Goal: Task Accomplishment & Management: Complete application form

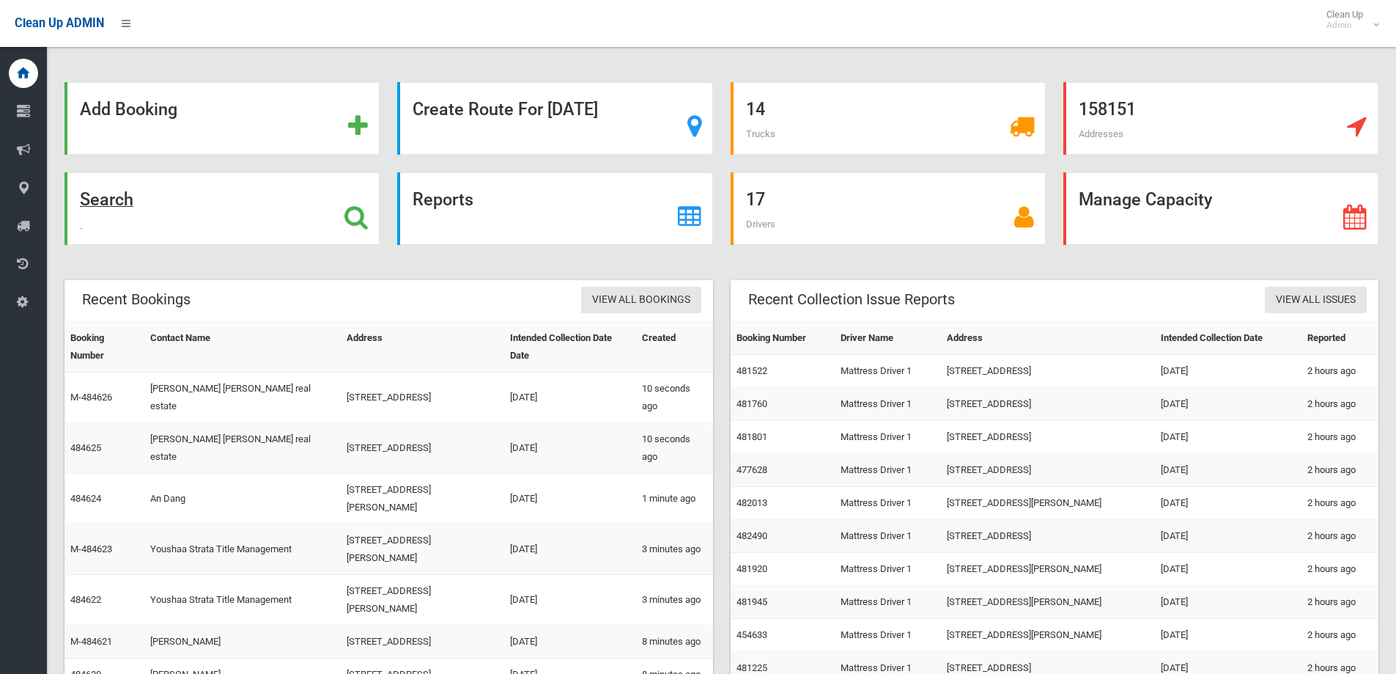
click at [267, 204] on div "Search" at bounding box center [221, 208] width 315 height 73
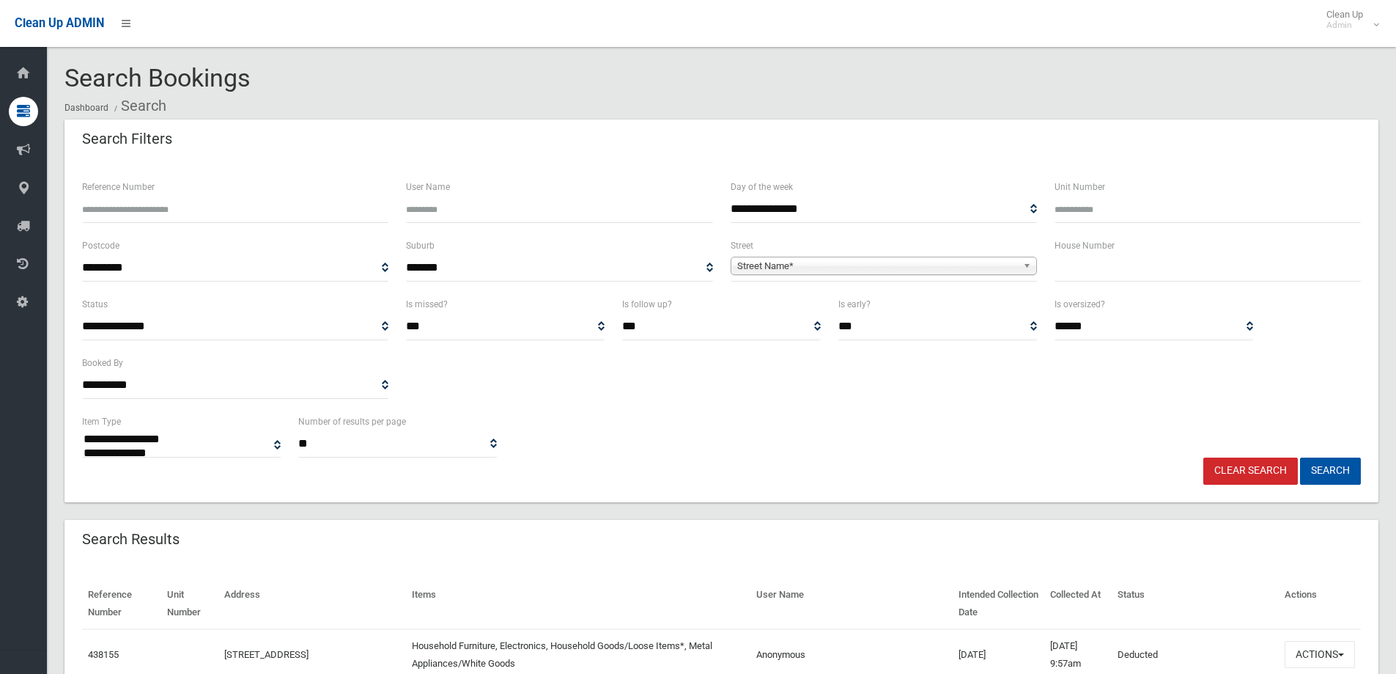
select select
type input "*"
click at [989, 262] on span "Street Name*" at bounding box center [877, 266] width 280 height 18
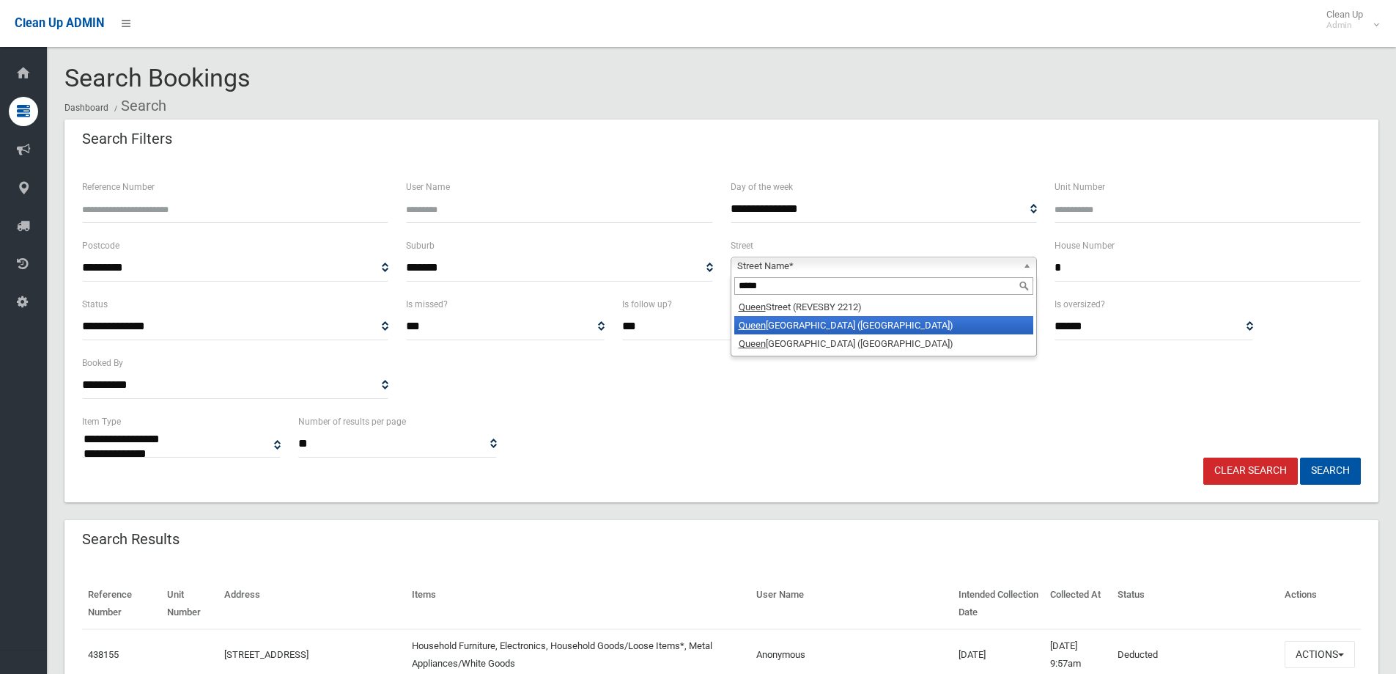
type input "*****"
click at [879, 328] on li "Queen sborough Road (CROYDON PARK 2133)" at bounding box center [883, 325] width 299 height 18
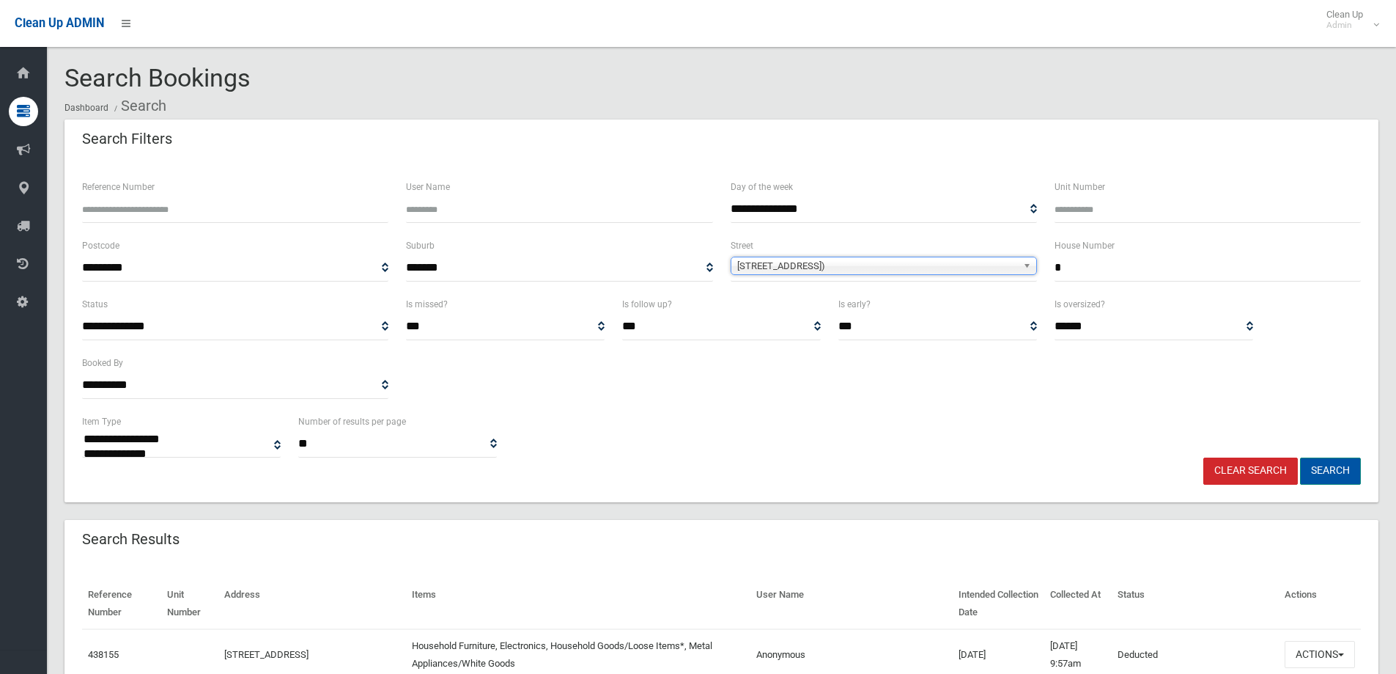
click at [1346, 466] on button "Search" at bounding box center [1330, 470] width 61 height 27
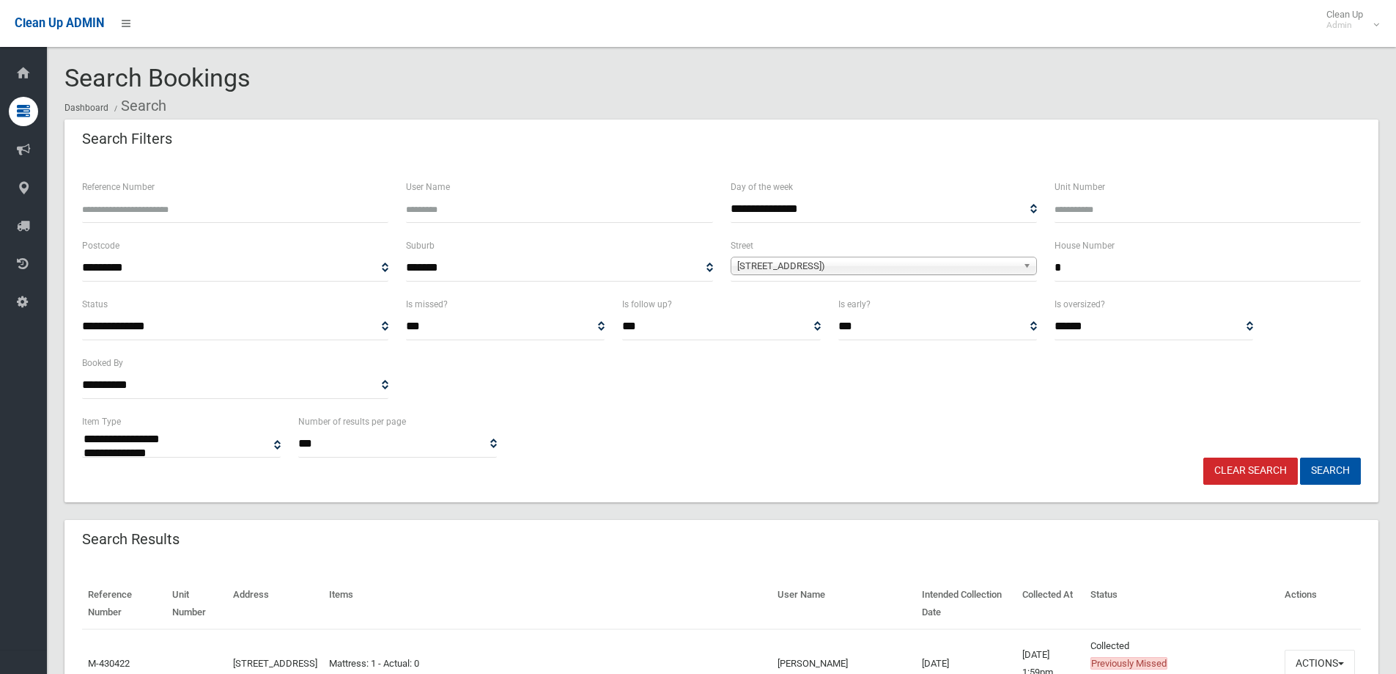
select select
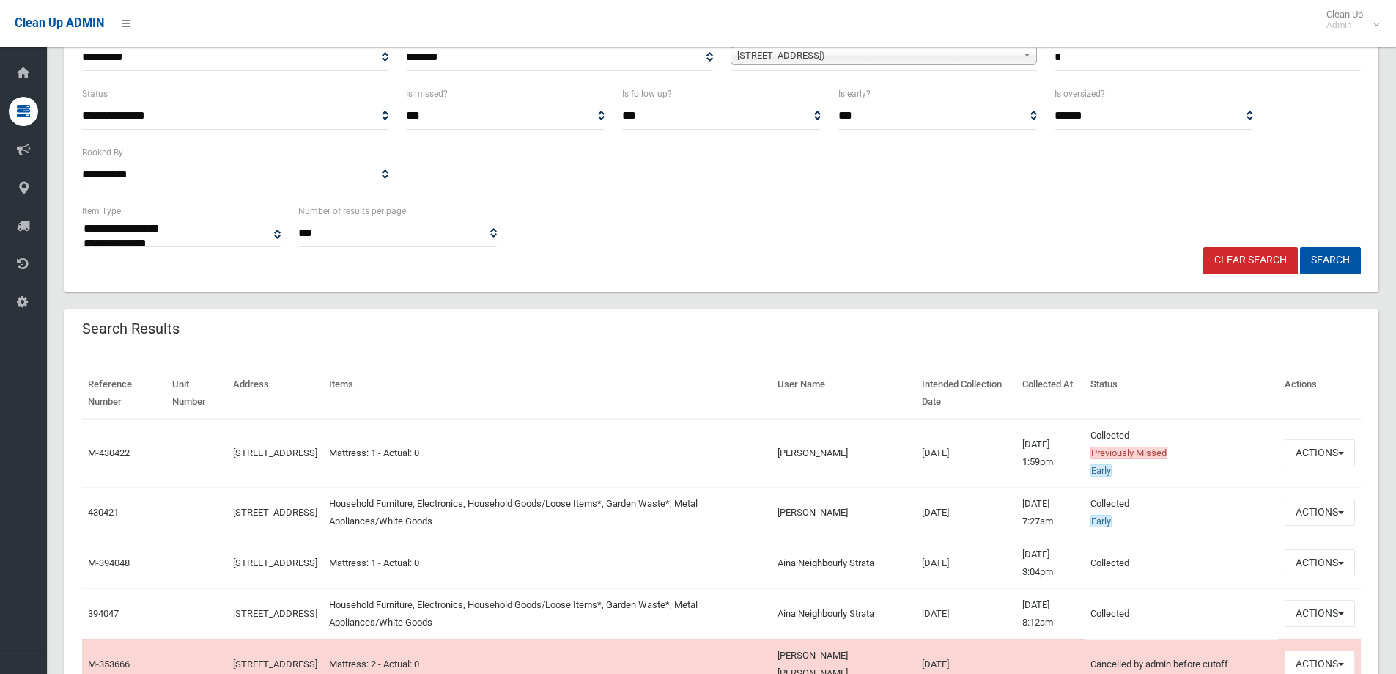
scroll to position [220, 0]
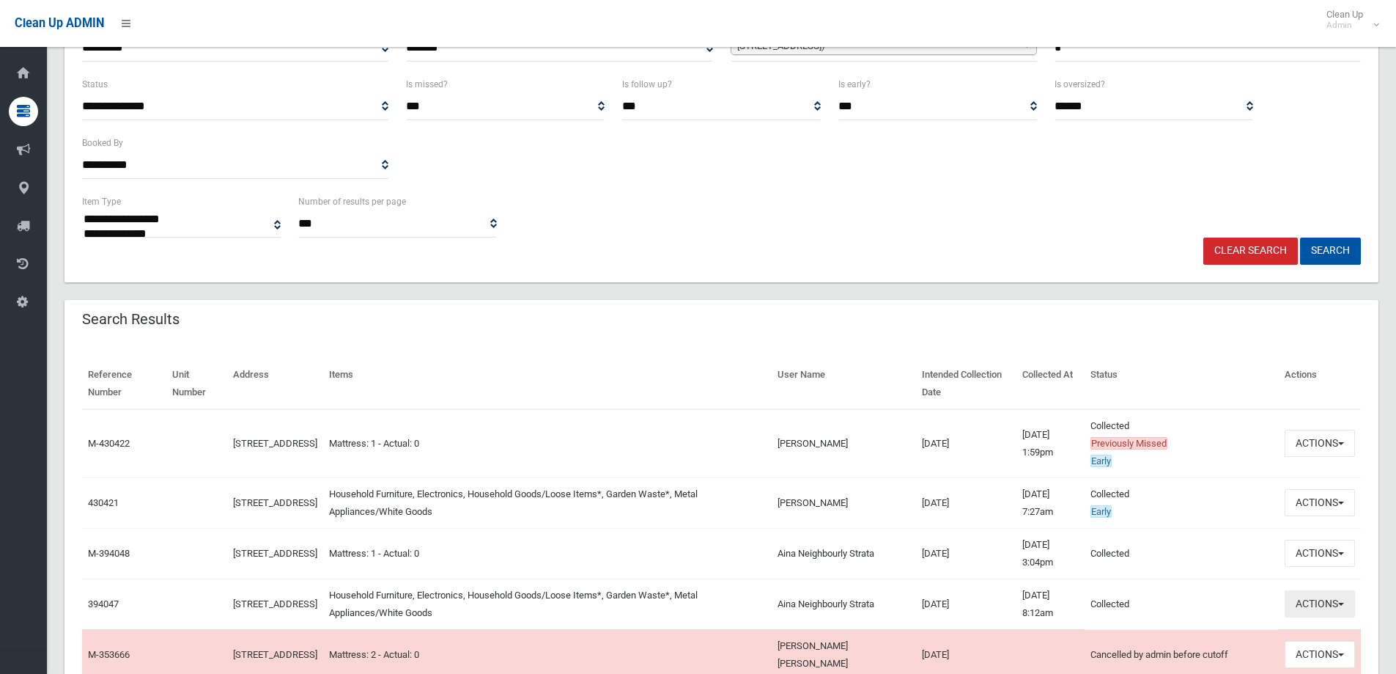
click at [1339, 603] on span "button" at bounding box center [1341, 603] width 6 height 3
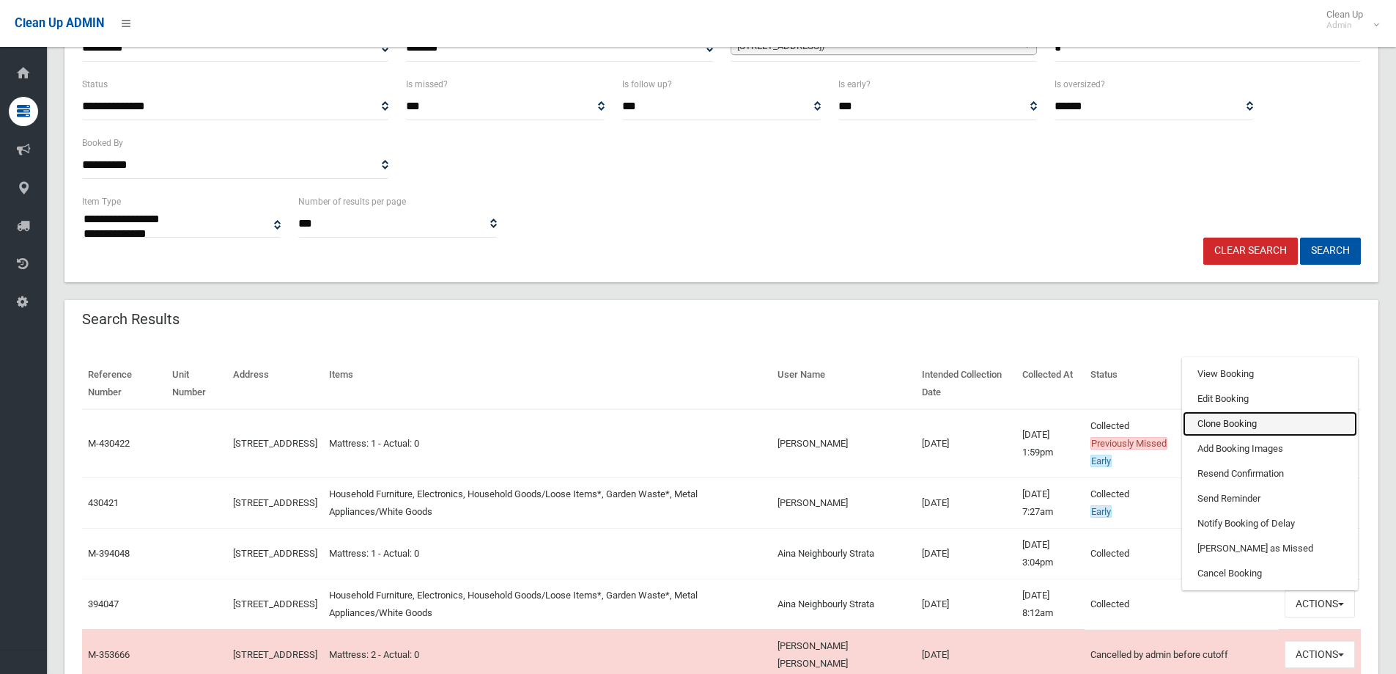
click at [1210, 424] on link "Clone Booking" at bounding box center [1270, 423] width 174 height 25
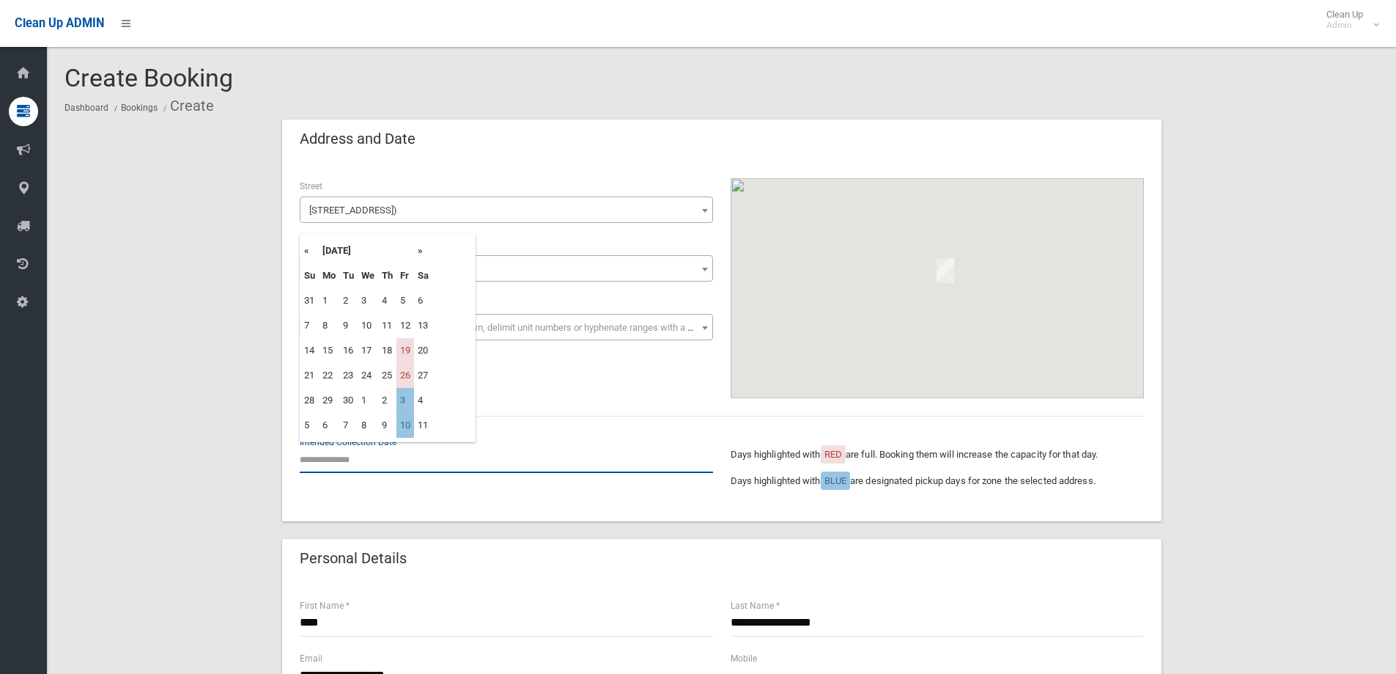
click at [397, 455] on input "text" at bounding box center [506, 459] width 413 height 27
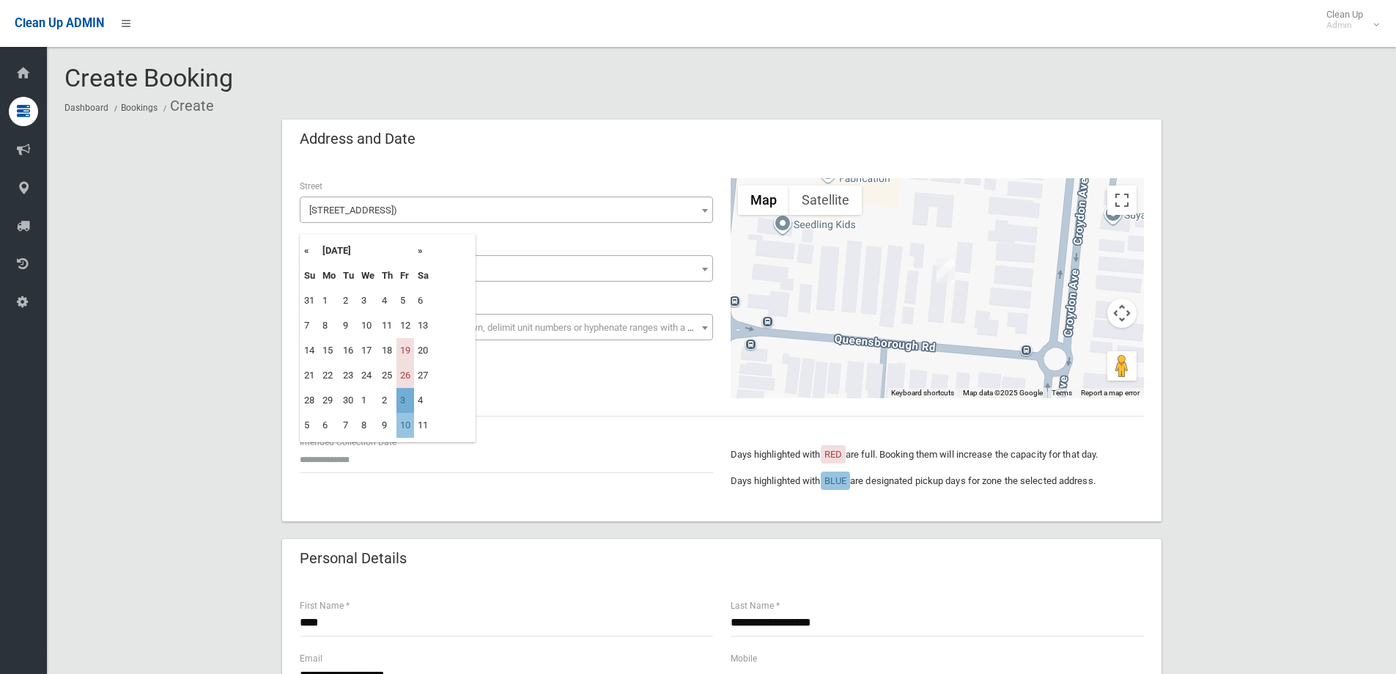
click at [406, 403] on td "3" at bounding box center [405, 400] width 18 height 25
type input "**********"
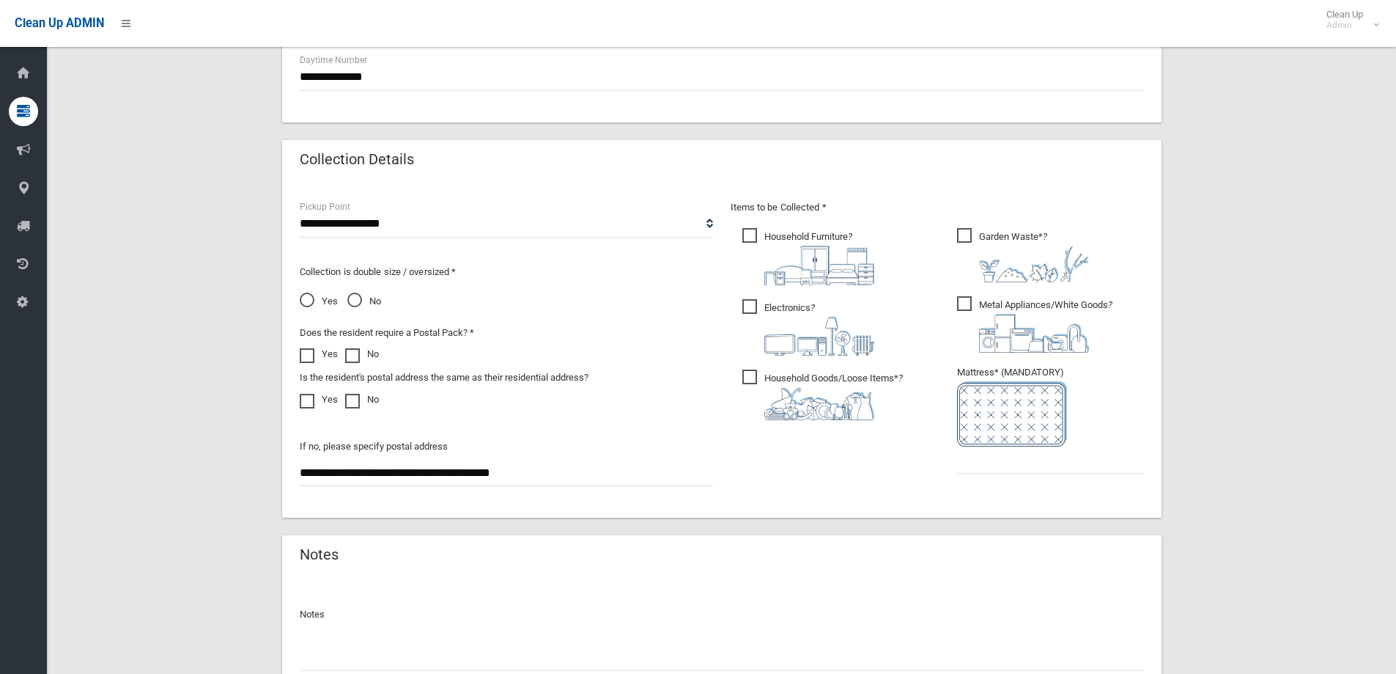
scroll to position [660, 0]
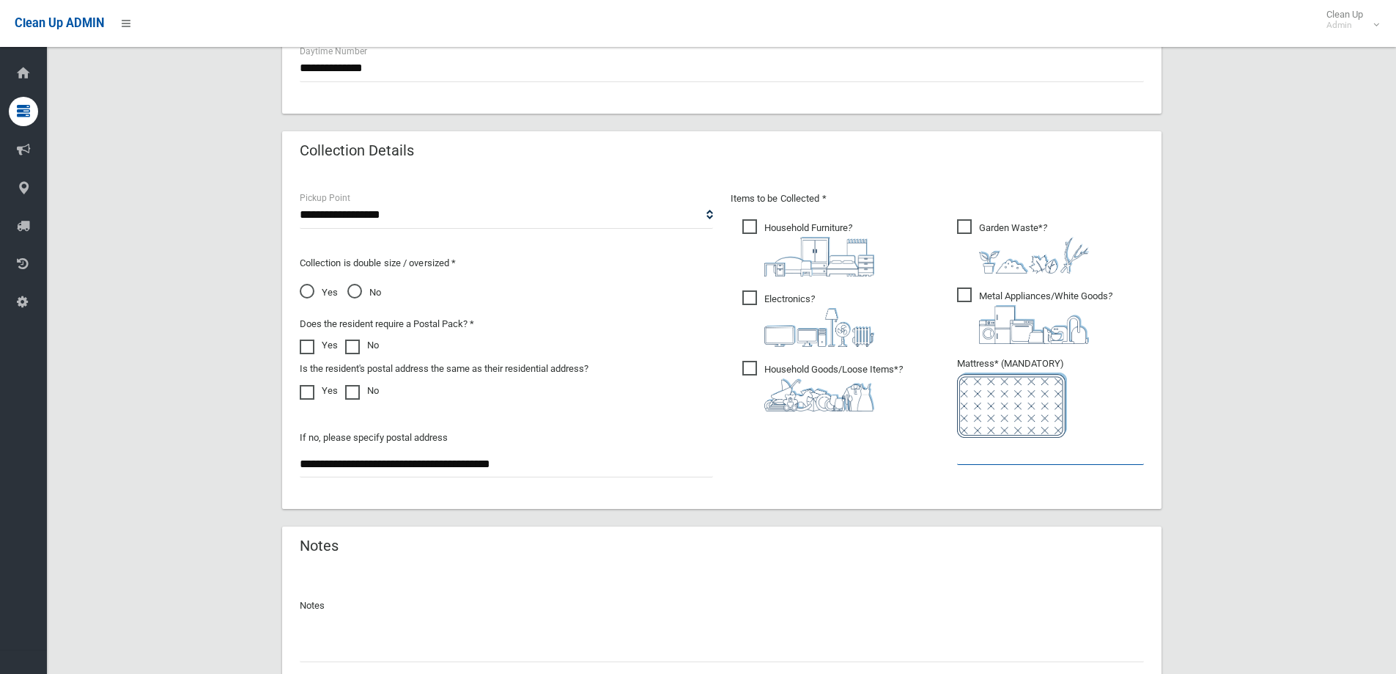
click at [999, 451] on input "text" at bounding box center [1050, 451] width 187 height 27
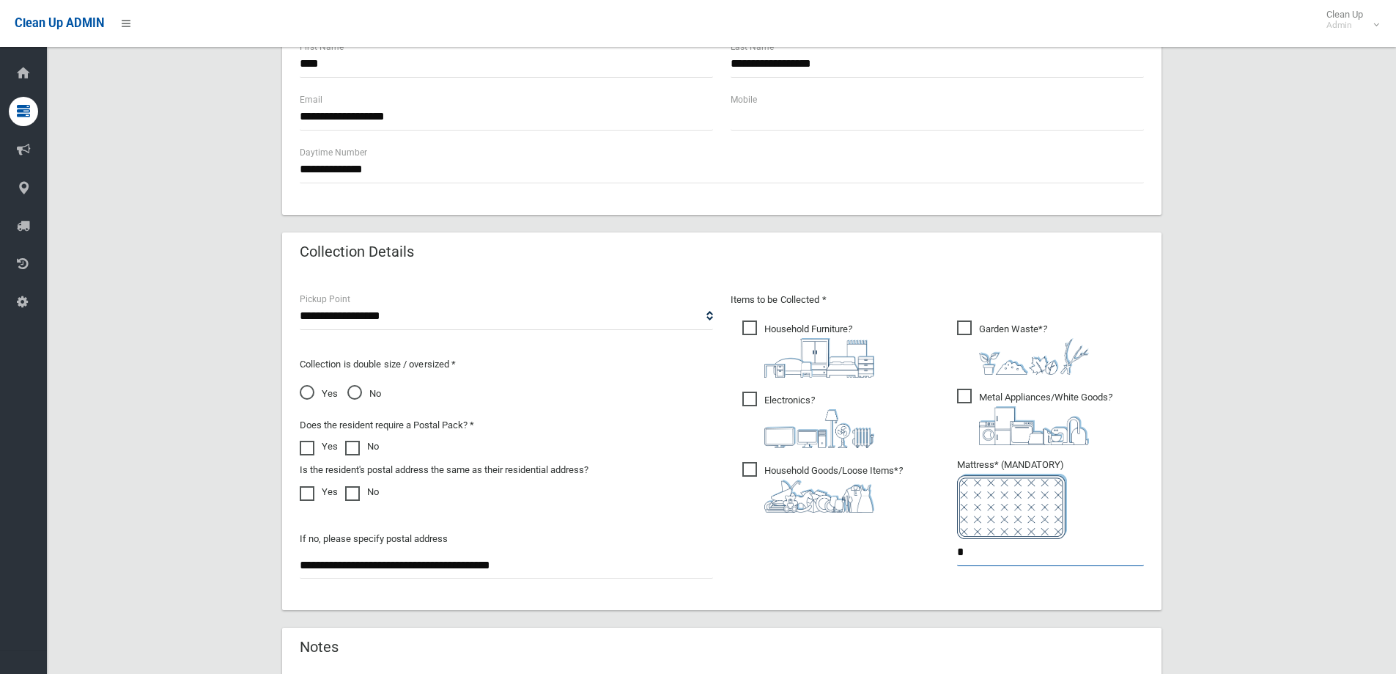
scroll to position [777, 0]
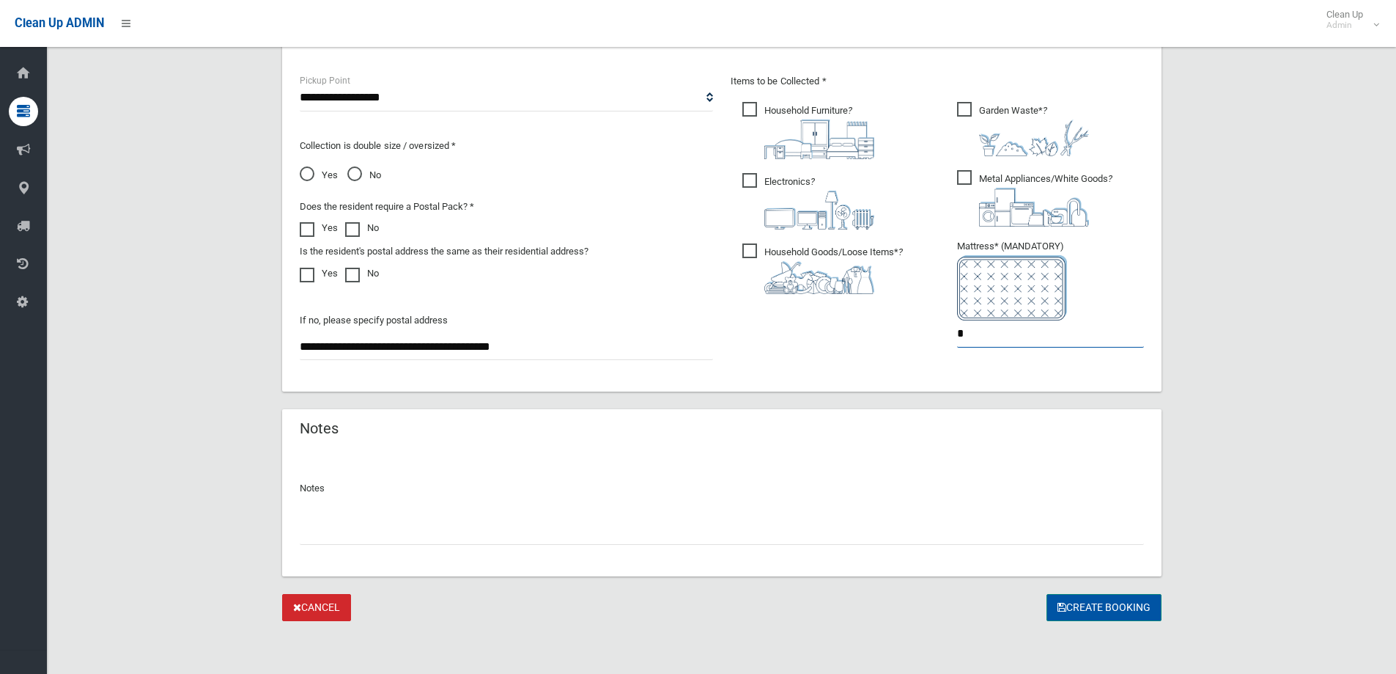
type input "*"
click at [1133, 609] on button "Create Booking" at bounding box center [1104, 607] width 115 height 27
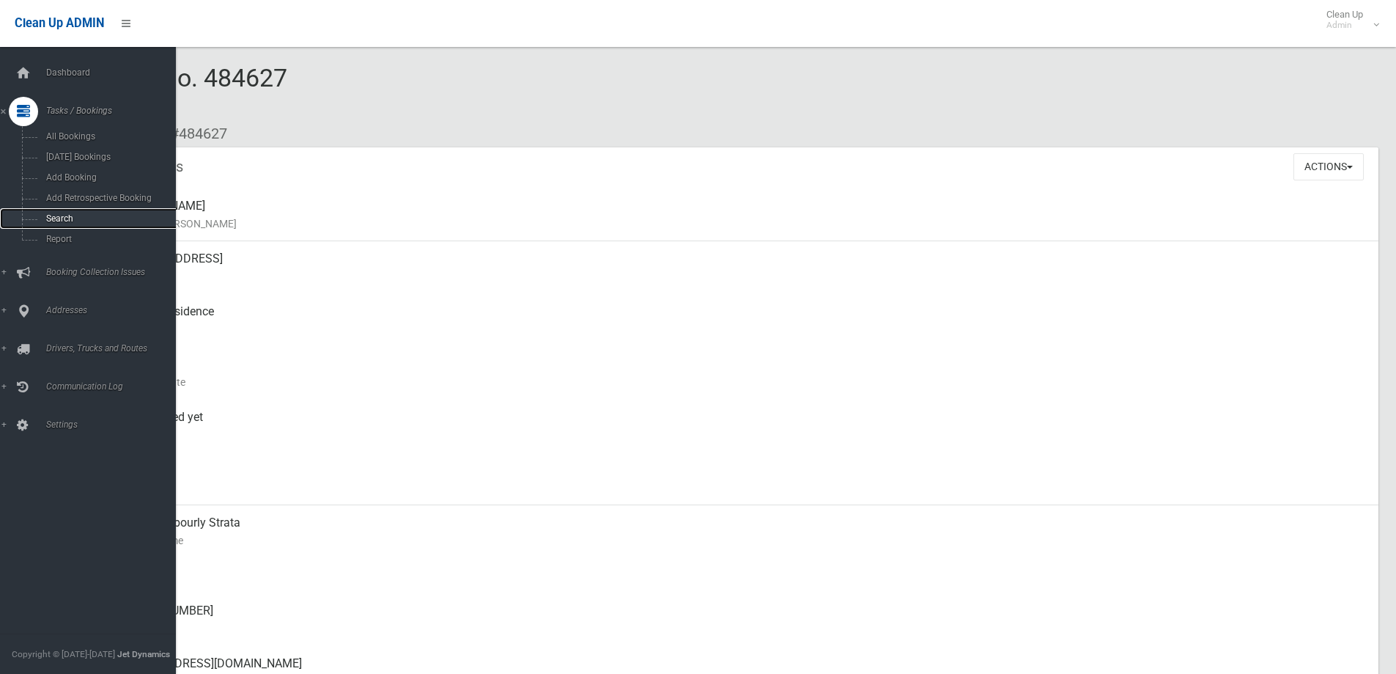
click at [50, 213] on span "Search" at bounding box center [108, 218] width 133 height 10
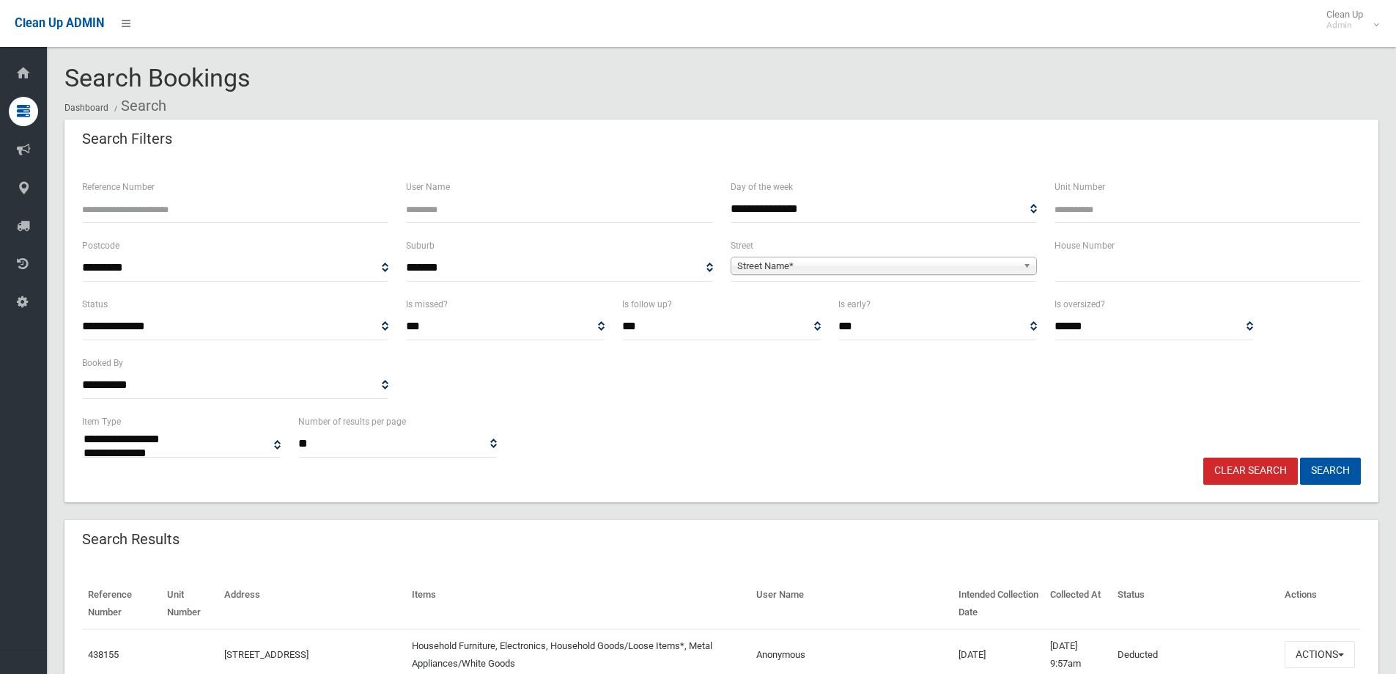
select select
click at [1100, 277] on input "text" at bounding box center [1208, 267] width 306 height 27
type input "*"
type input "**"
click at [964, 279] on span "**********" at bounding box center [884, 267] width 306 height 27
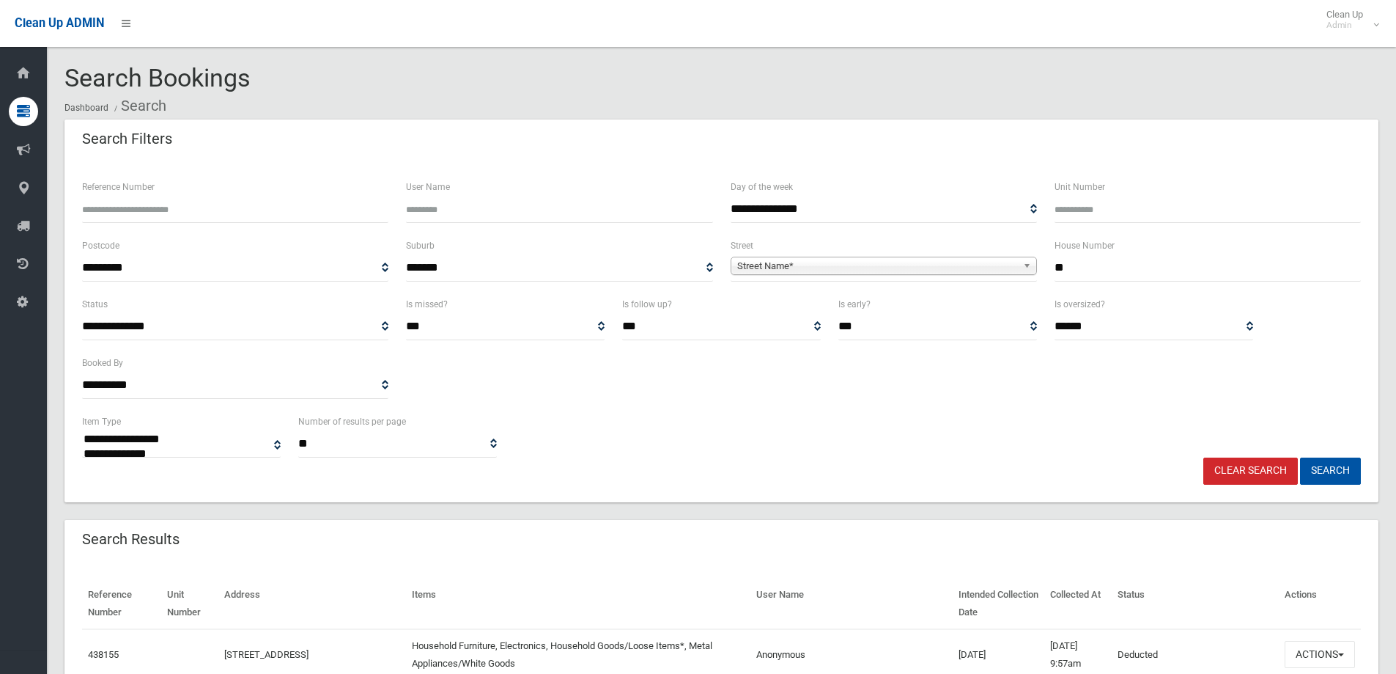
click at [939, 264] on span "Street Name*" at bounding box center [877, 266] width 280 height 18
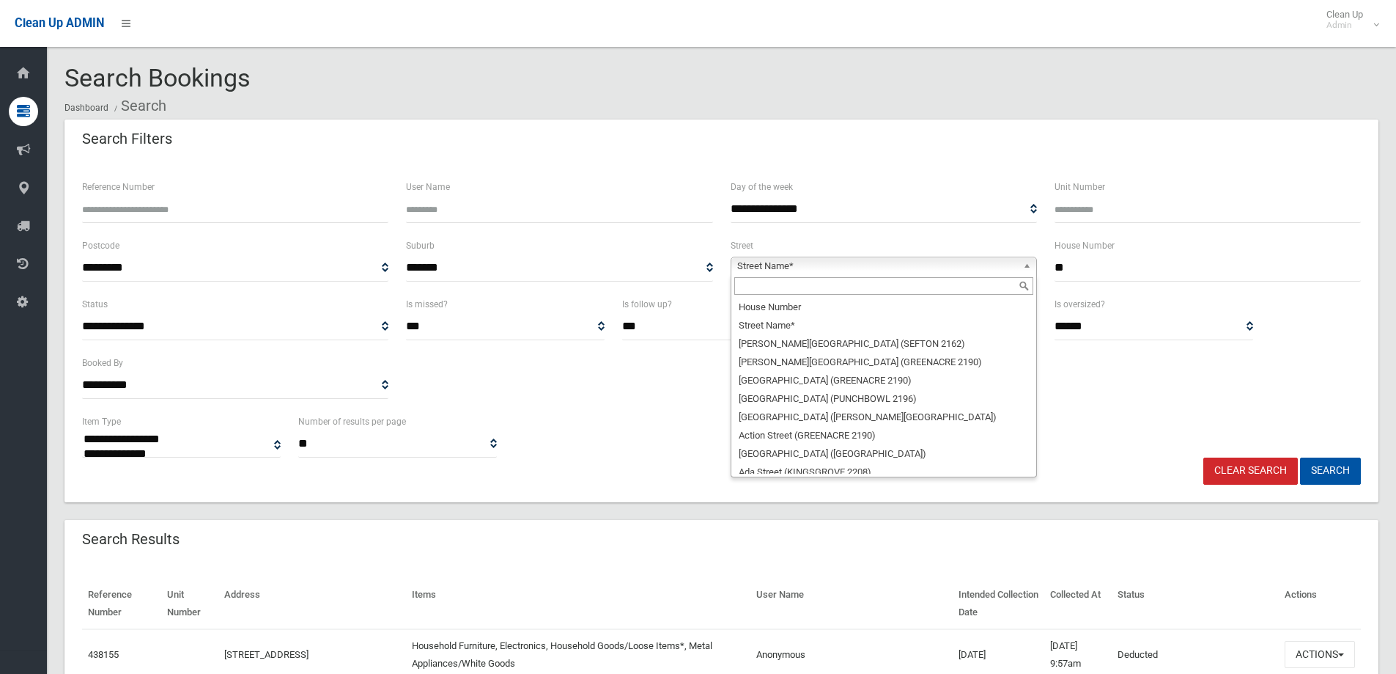
click at [816, 287] on input "text" at bounding box center [883, 286] width 299 height 18
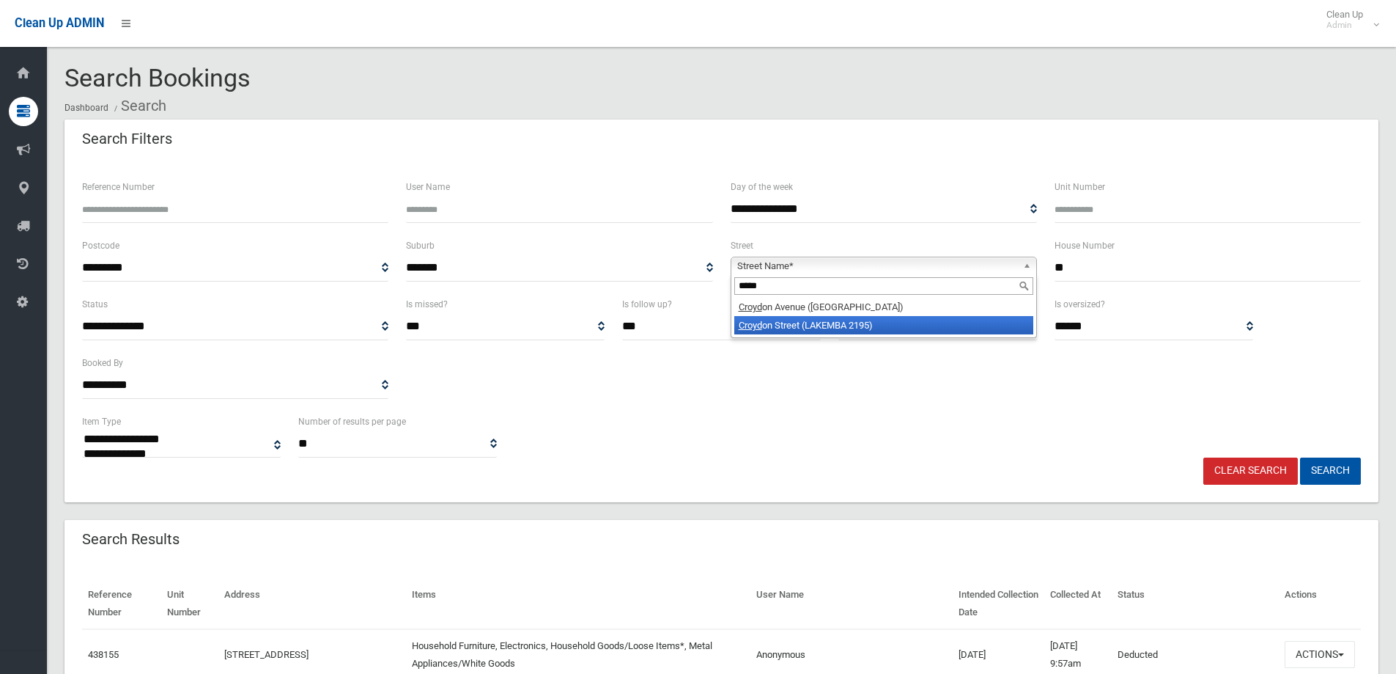
type input "*****"
click at [825, 333] on li "[GEOGRAPHIC_DATA] ([GEOGRAPHIC_DATA])" at bounding box center [883, 325] width 299 height 18
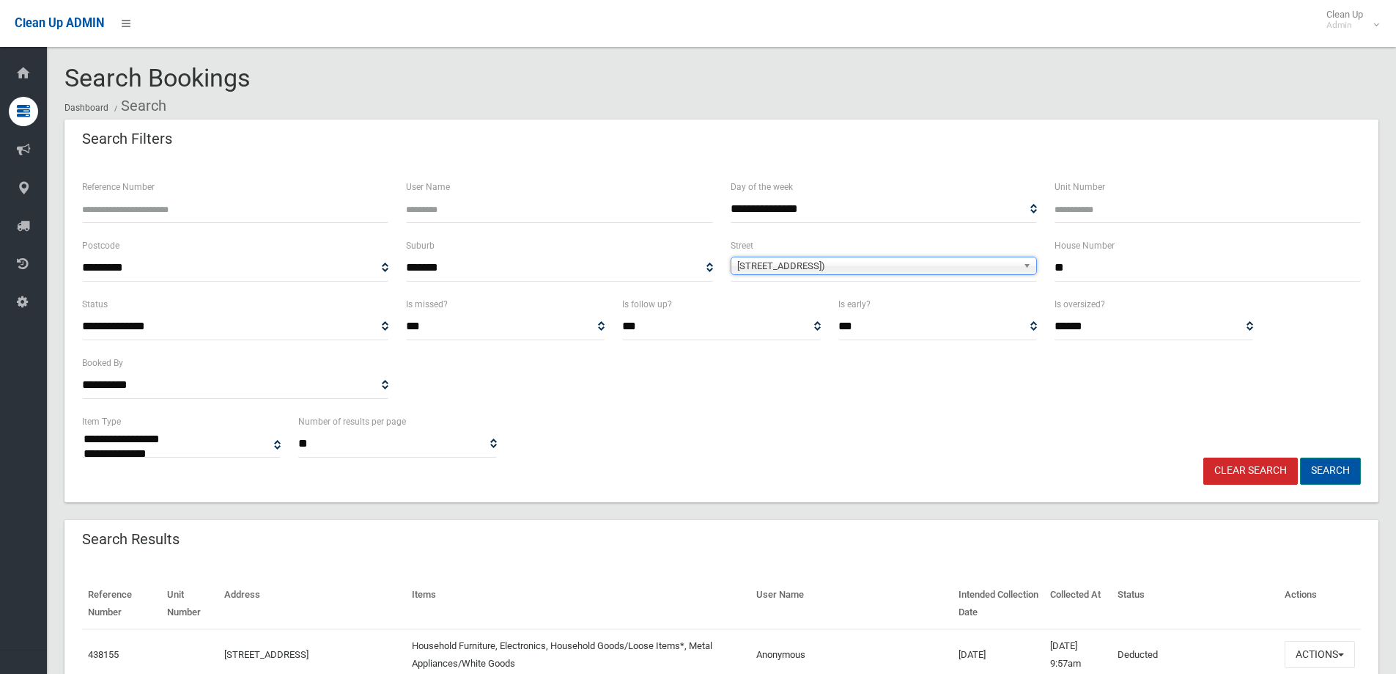
click at [1338, 467] on button "Search" at bounding box center [1330, 470] width 61 height 27
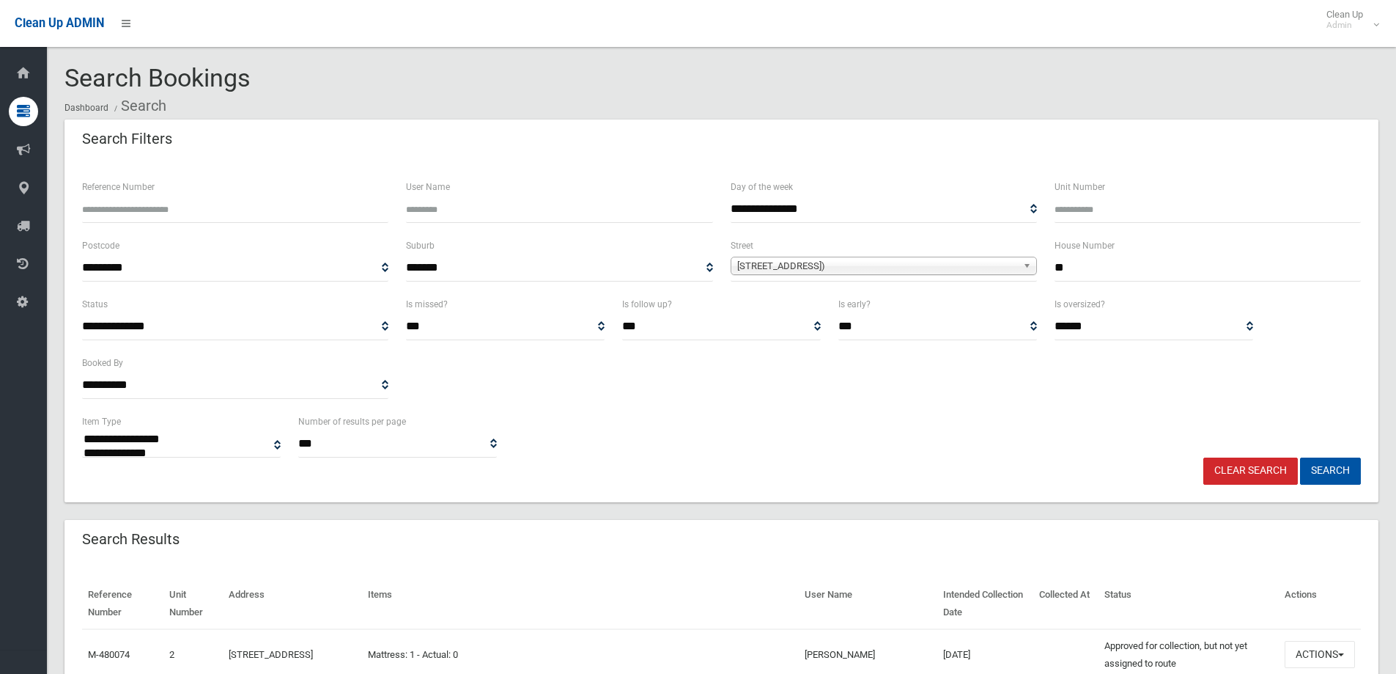
select select
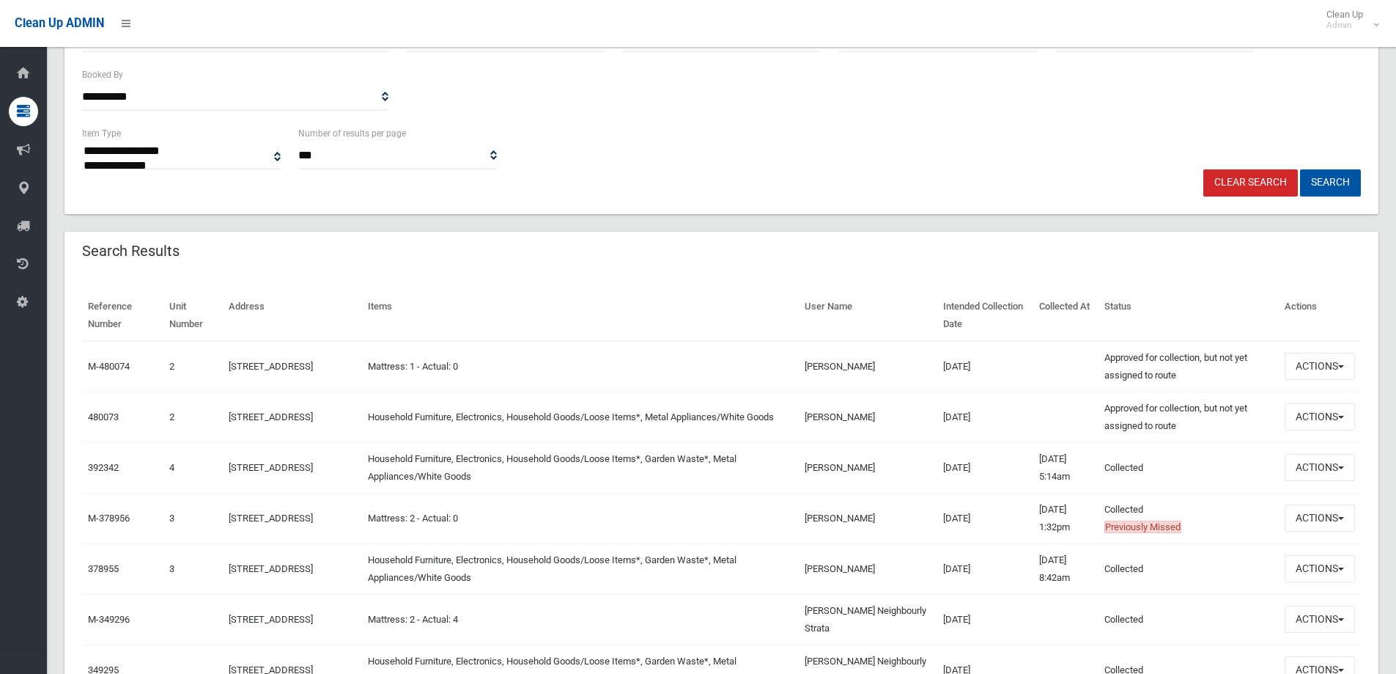
scroll to position [293, 0]
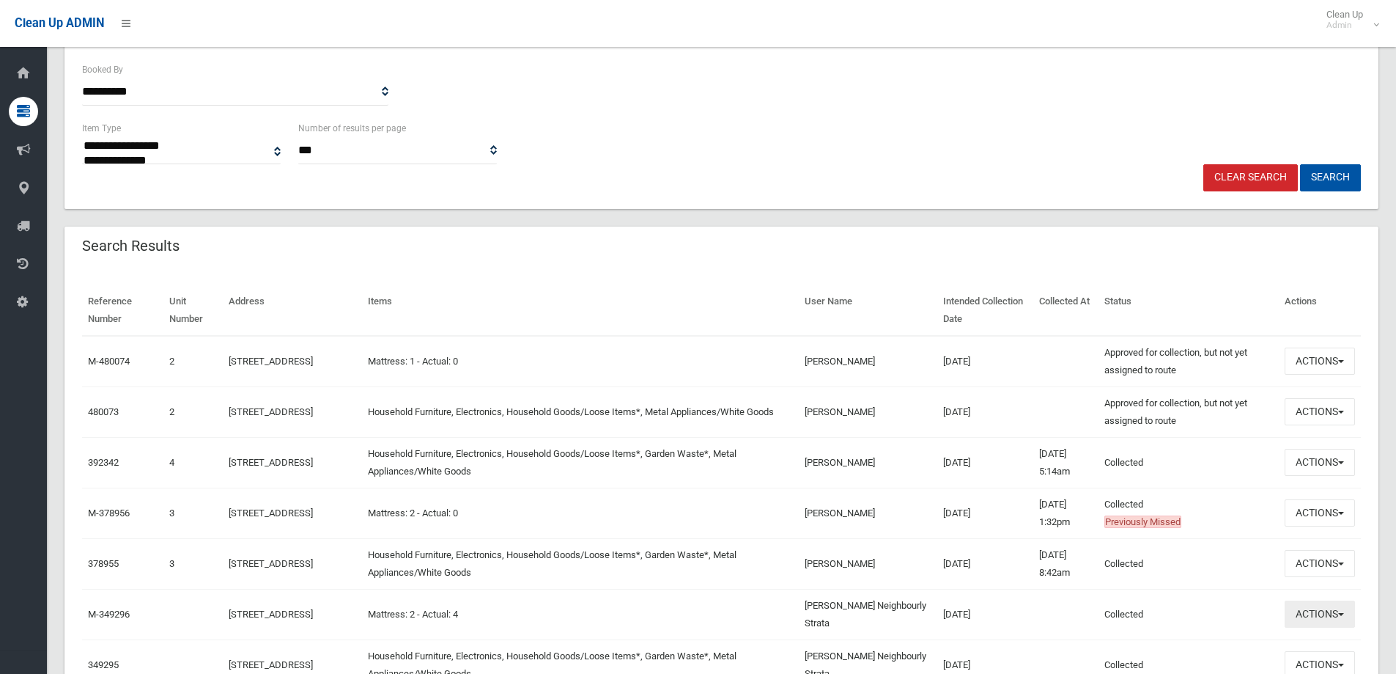
click at [1305, 618] on button "Actions" at bounding box center [1320, 613] width 70 height 27
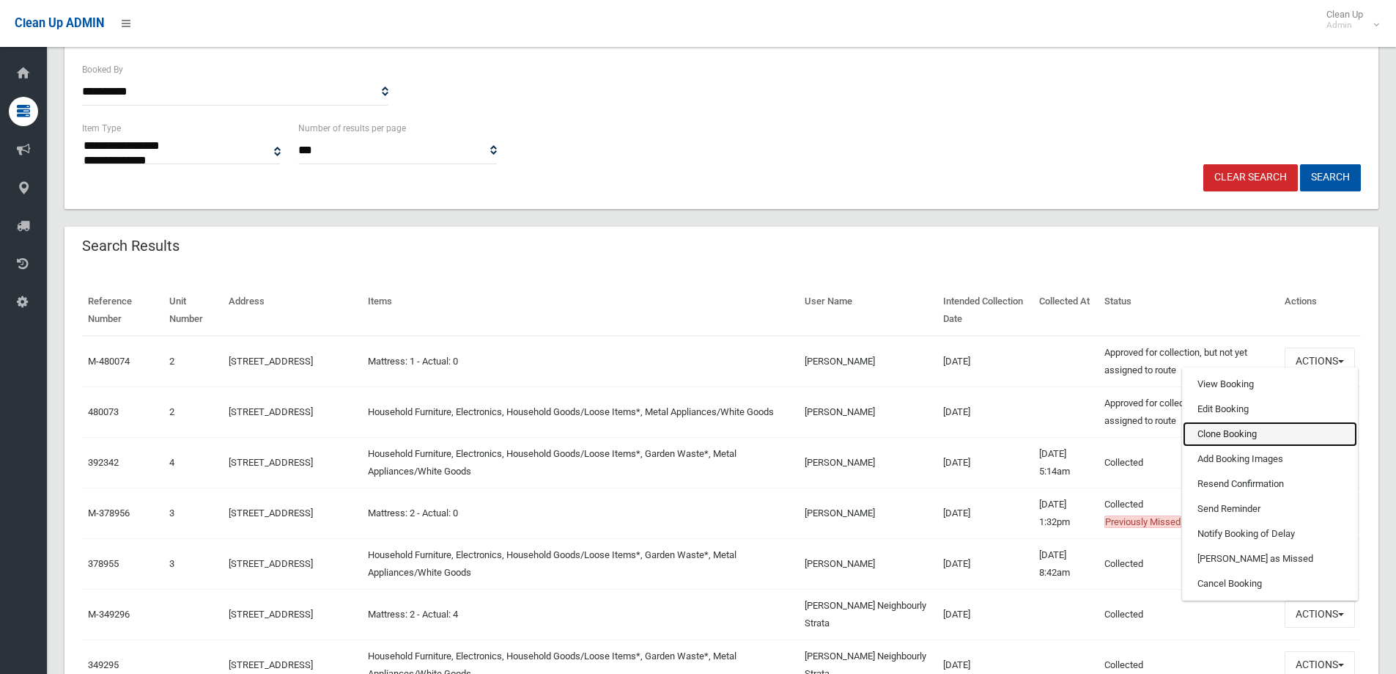
click at [1232, 428] on link "Clone Booking" at bounding box center [1270, 433] width 174 height 25
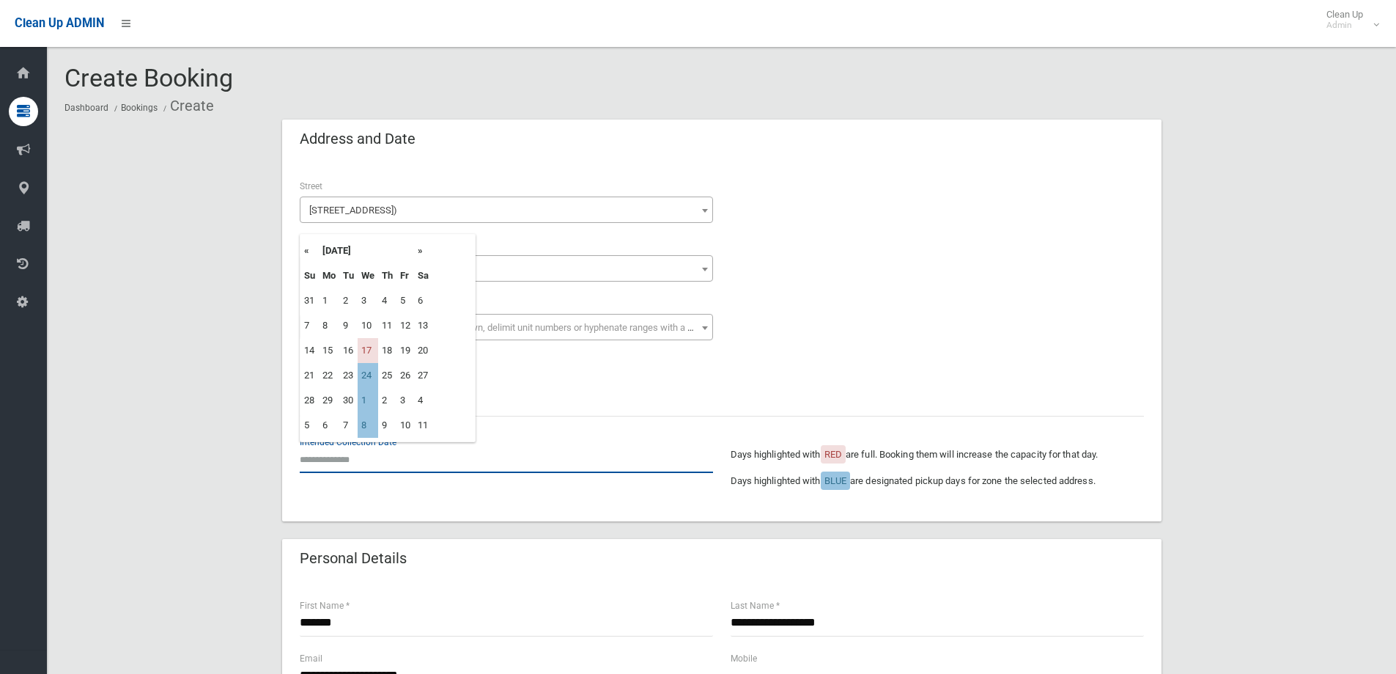
click at [406, 466] on input "text" at bounding box center [506, 459] width 413 height 27
click at [372, 377] on td "24" at bounding box center [368, 375] width 21 height 25
type input "**********"
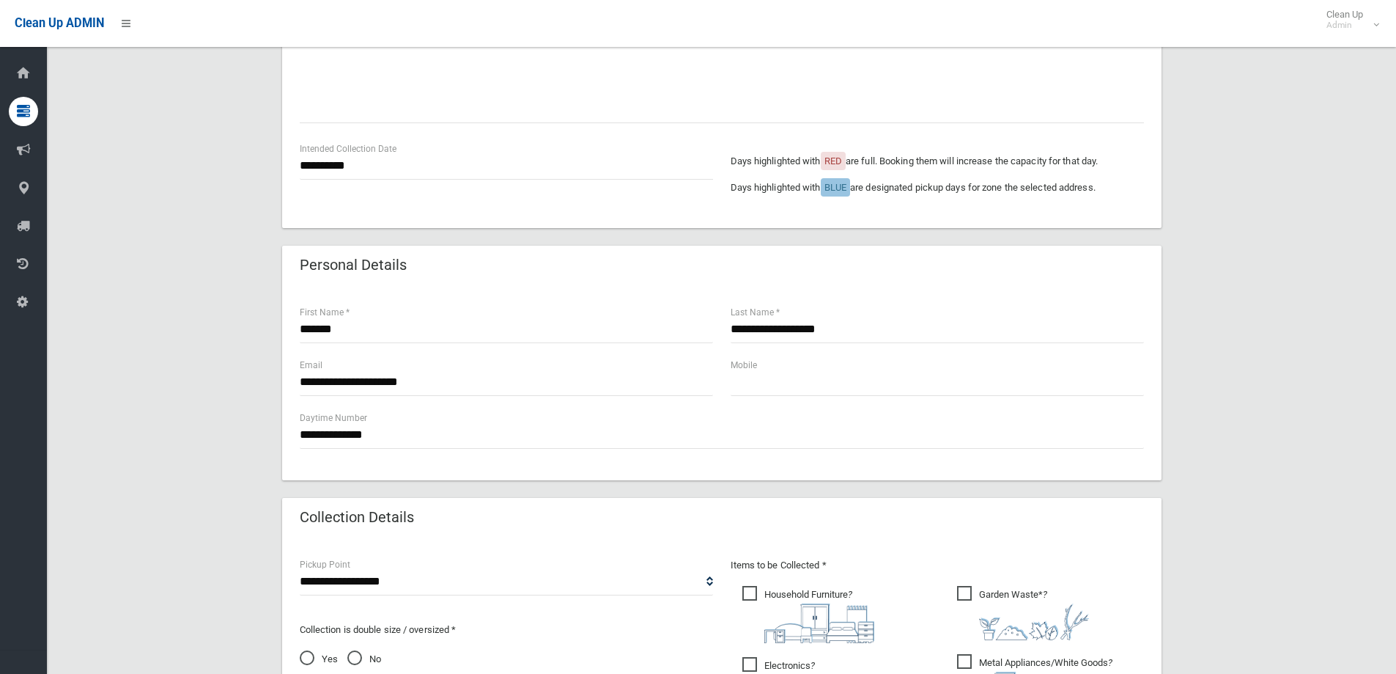
scroll to position [440, 0]
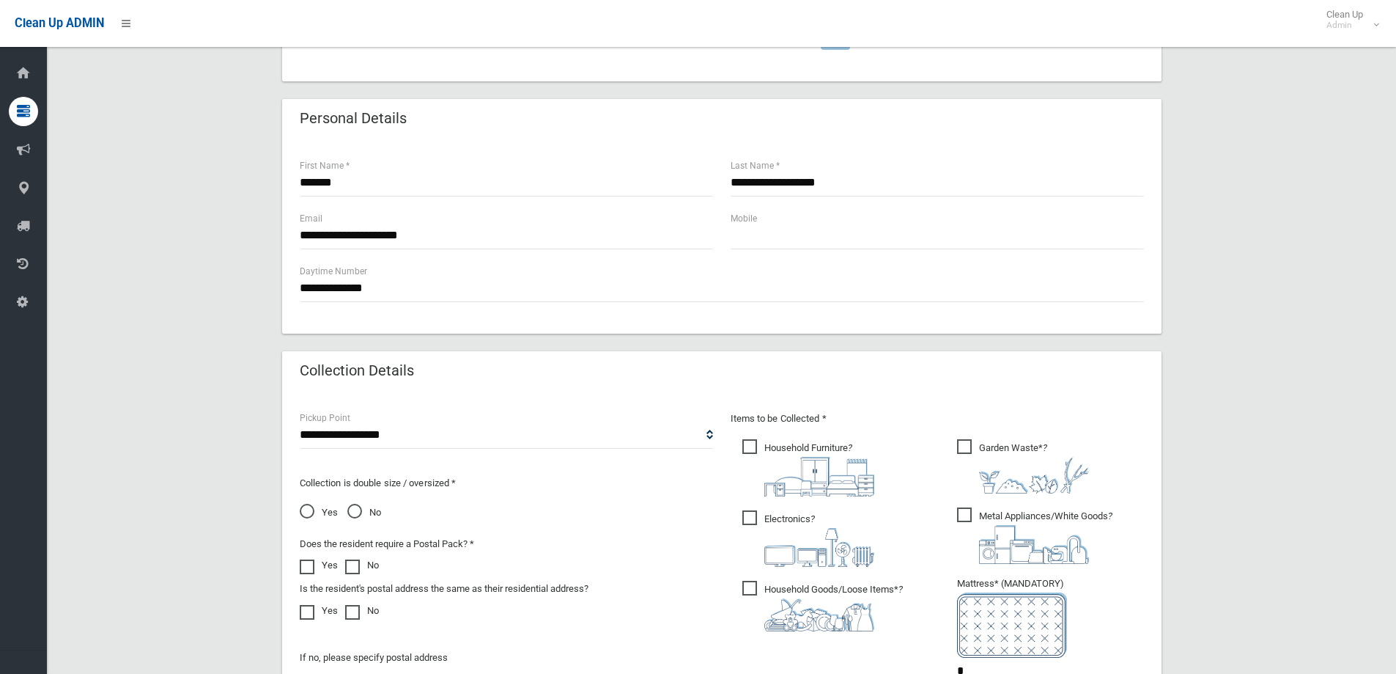
click at [792, 452] on span "Household Furniture ?" at bounding box center [808, 467] width 132 height 57
click at [794, 534] on img at bounding box center [819, 547] width 110 height 39
click at [786, 627] on img at bounding box center [819, 614] width 110 height 33
click at [1003, 523] on span "Metal Appliances/White Goods ?" at bounding box center [1034, 535] width 155 height 56
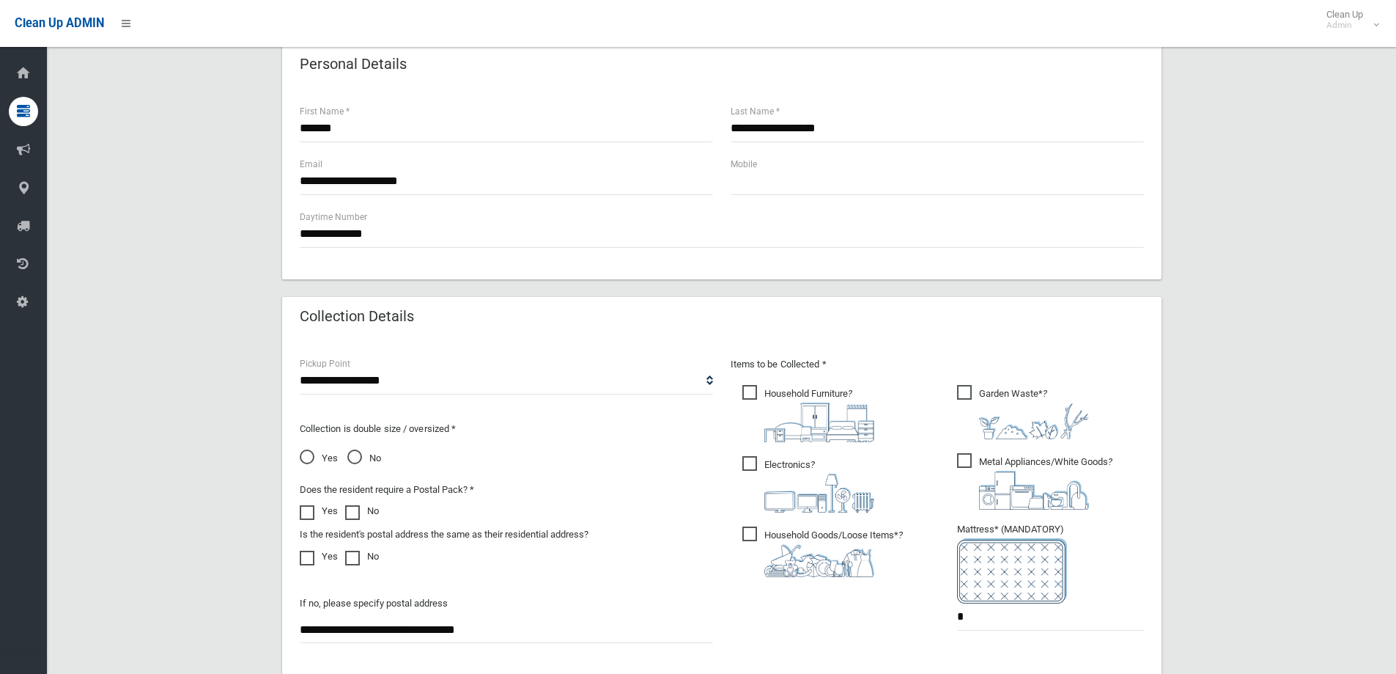
scroll to position [586, 0]
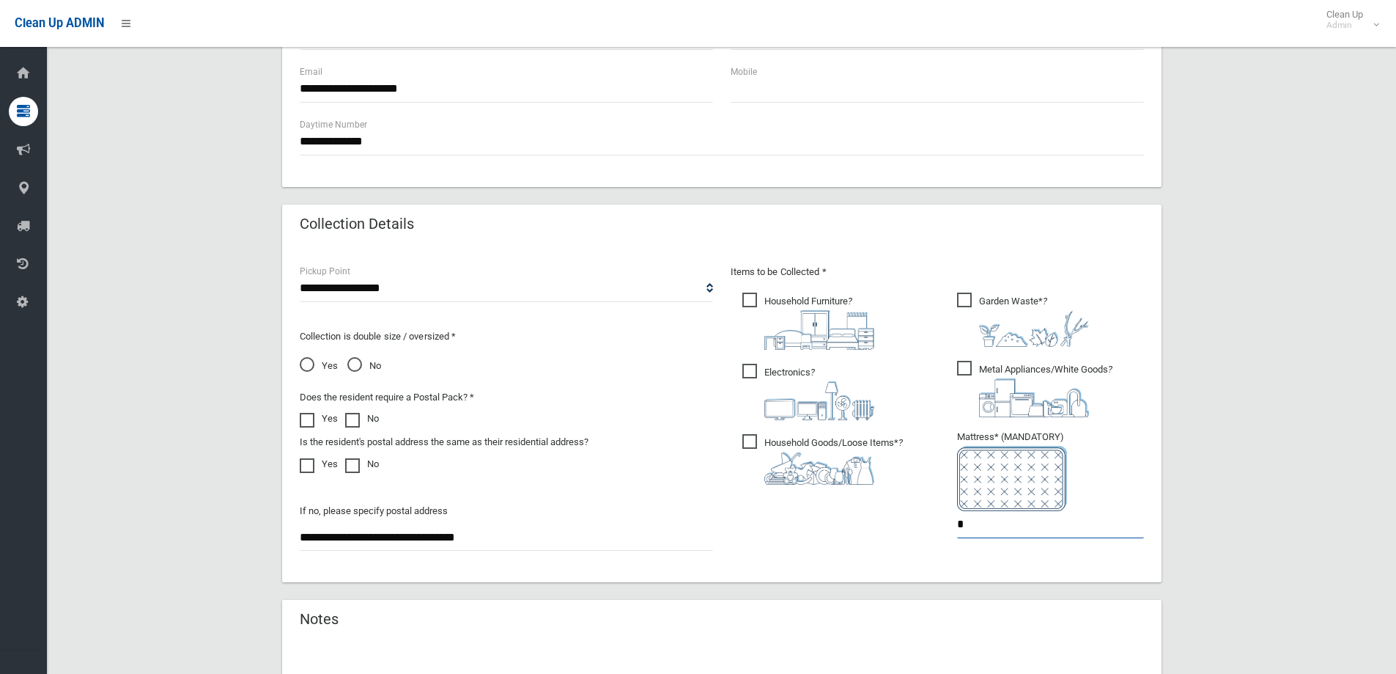
drag, startPoint x: 997, startPoint y: 532, endPoint x: 792, endPoint y: 519, distance: 204.9
click at [792, 519] on div "Items to be Collected * Household Furniture ? *" at bounding box center [937, 410] width 431 height 295
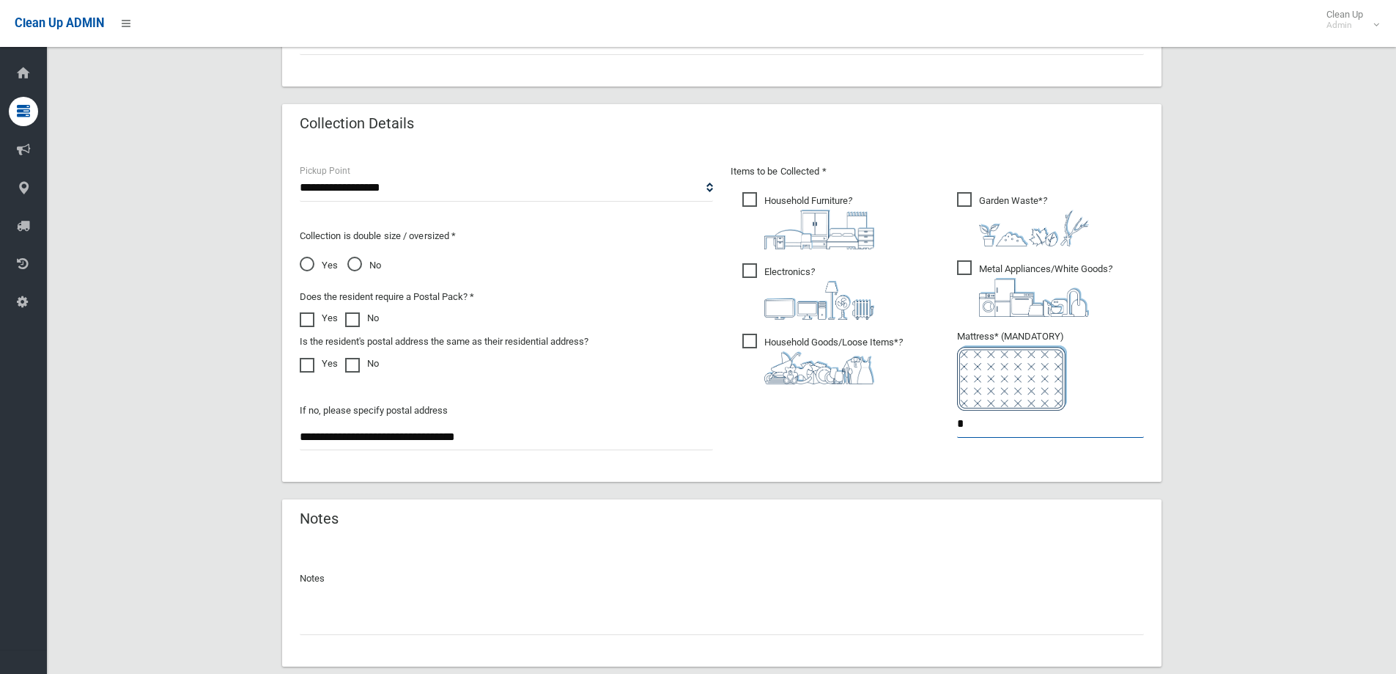
scroll to position [777, 0]
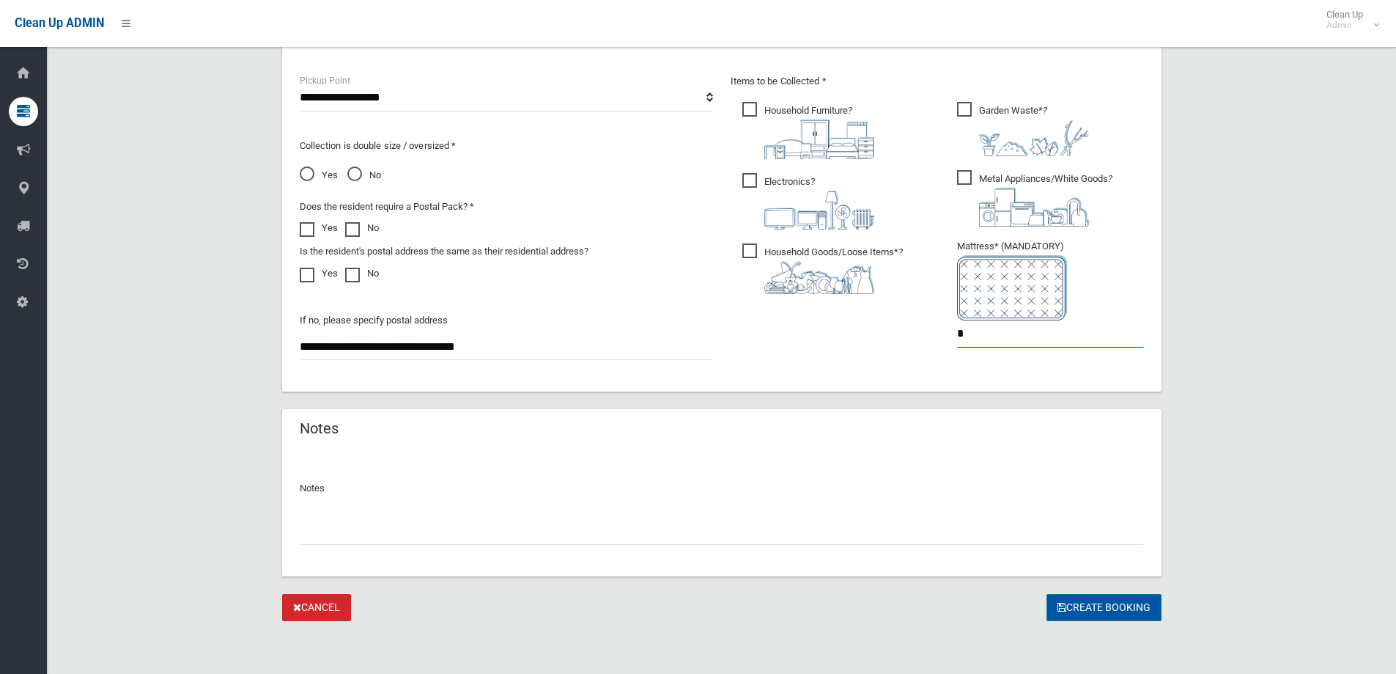
type input "*"
click at [1115, 608] on button "Create Booking" at bounding box center [1104, 607] width 115 height 27
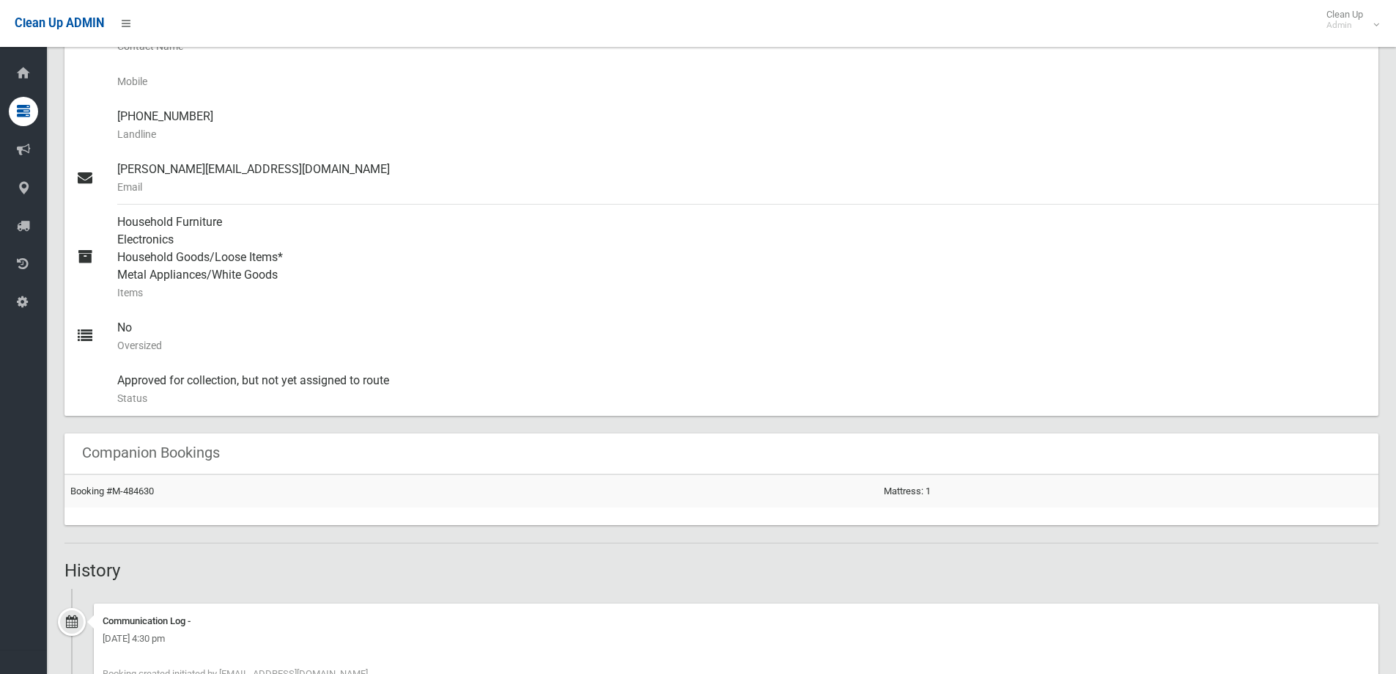
scroll to position [513, 0]
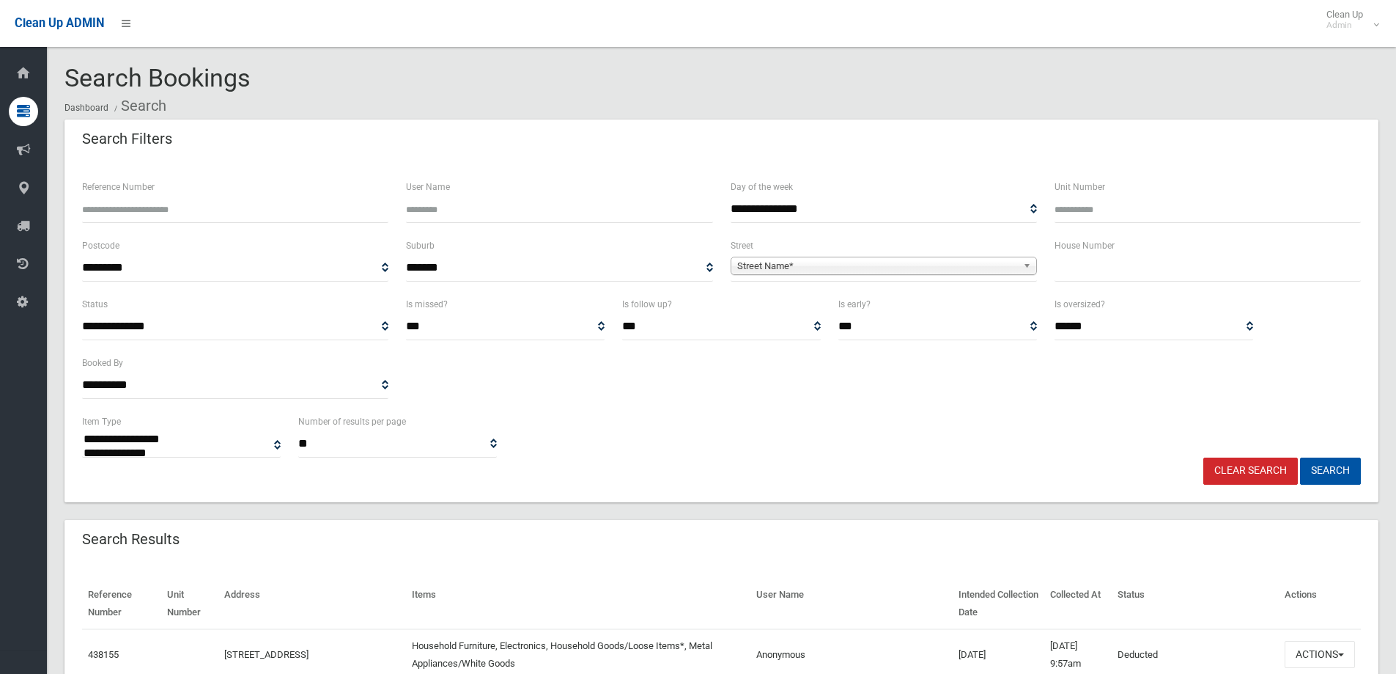
select select
type input "**"
click at [916, 257] on link "Street Name*" at bounding box center [884, 266] width 306 height 18
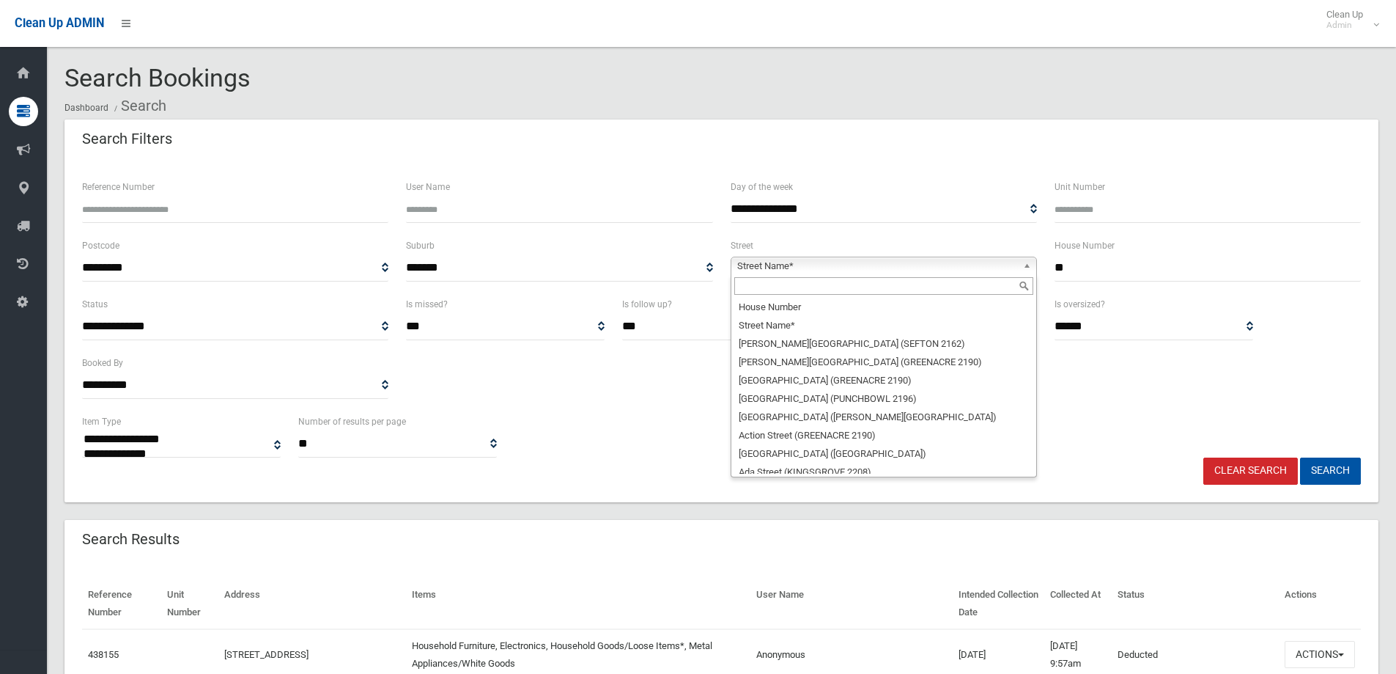
click at [796, 288] on input "text" at bounding box center [883, 286] width 299 height 18
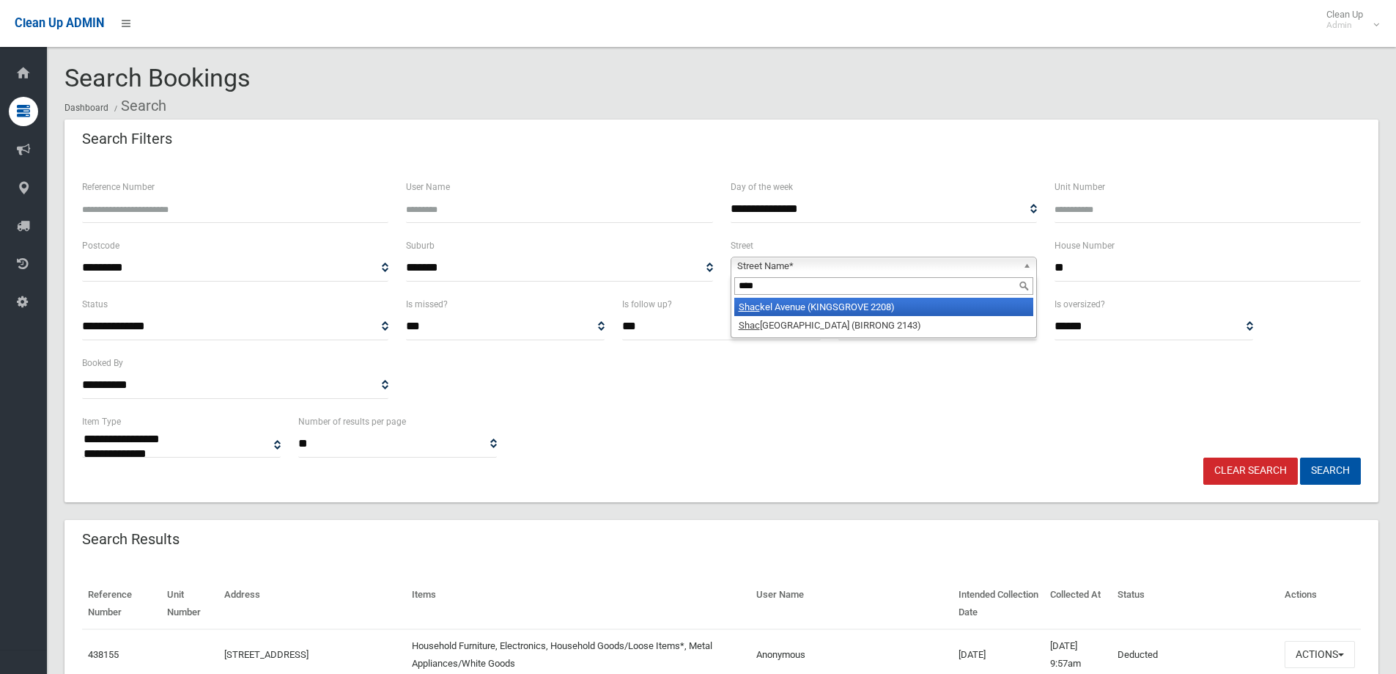
type input "****"
click at [810, 309] on li "Shac kel Avenue (KINGSGROVE 2208)" at bounding box center [883, 307] width 299 height 18
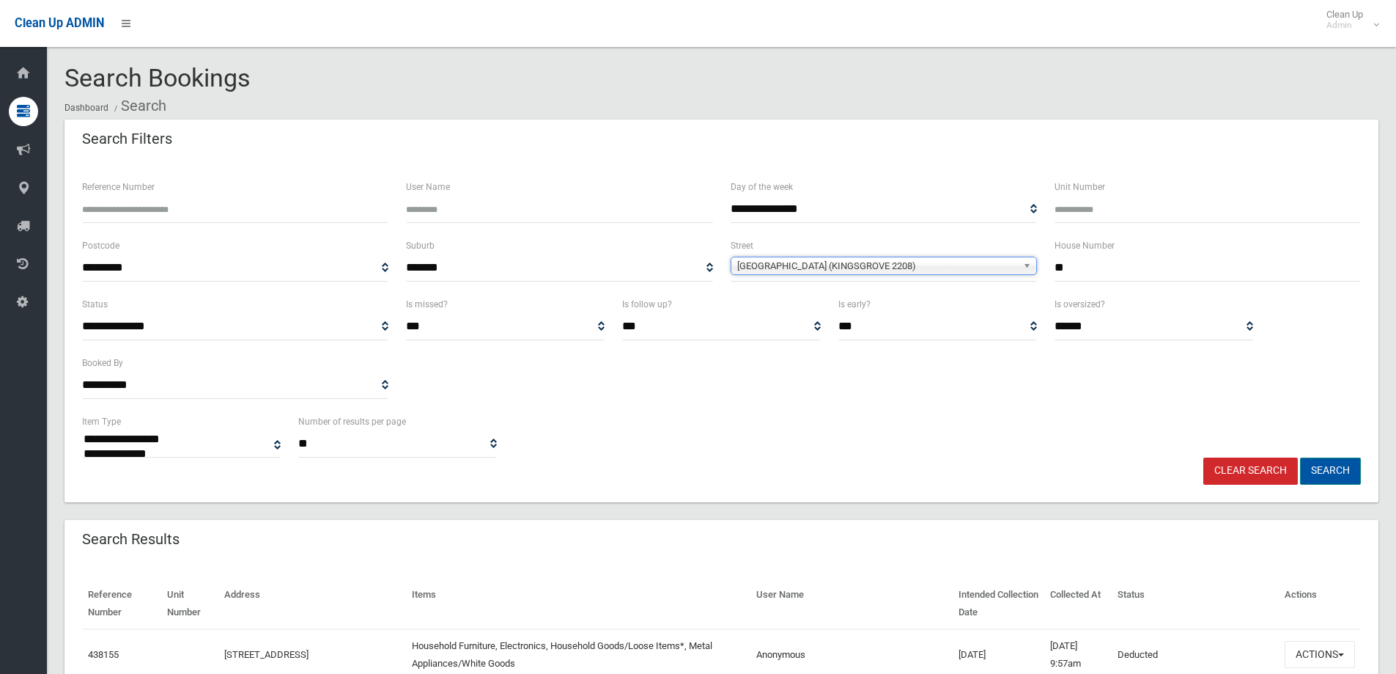
click at [1351, 470] on button "Search" at bounding box center [1330, 470] width 61 height 27
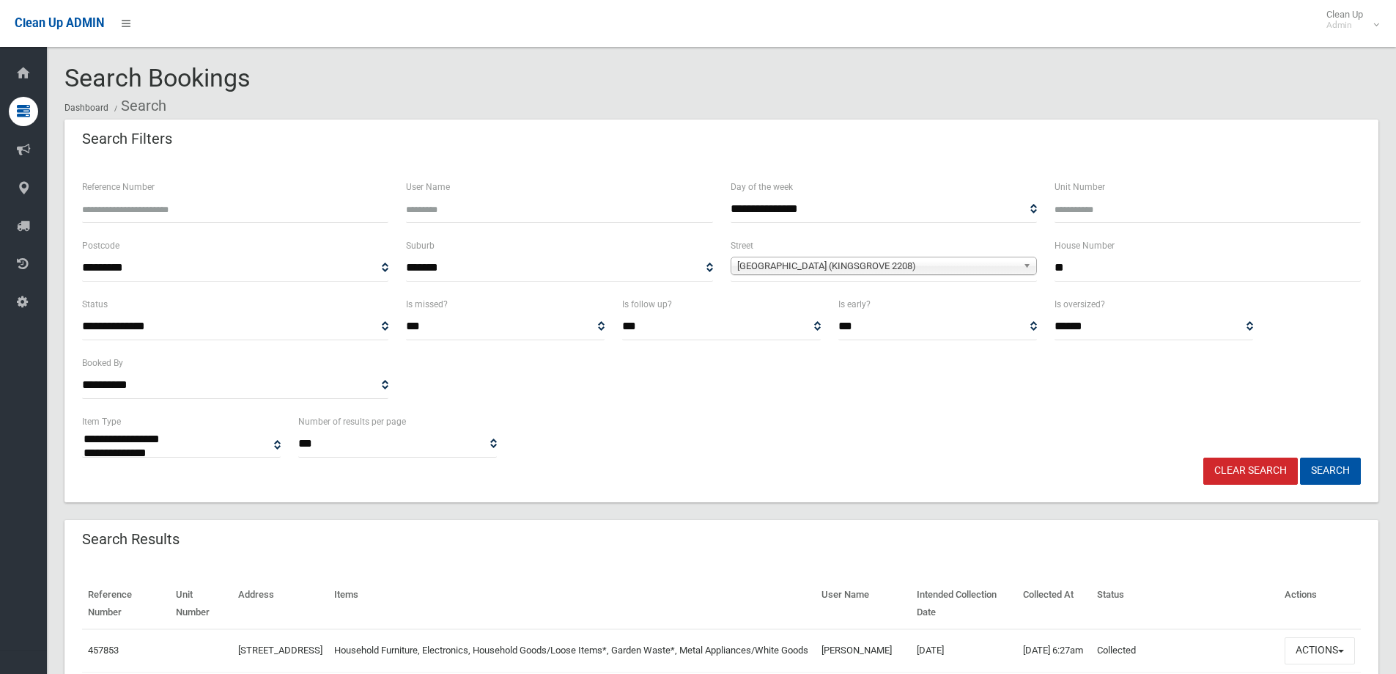
select select
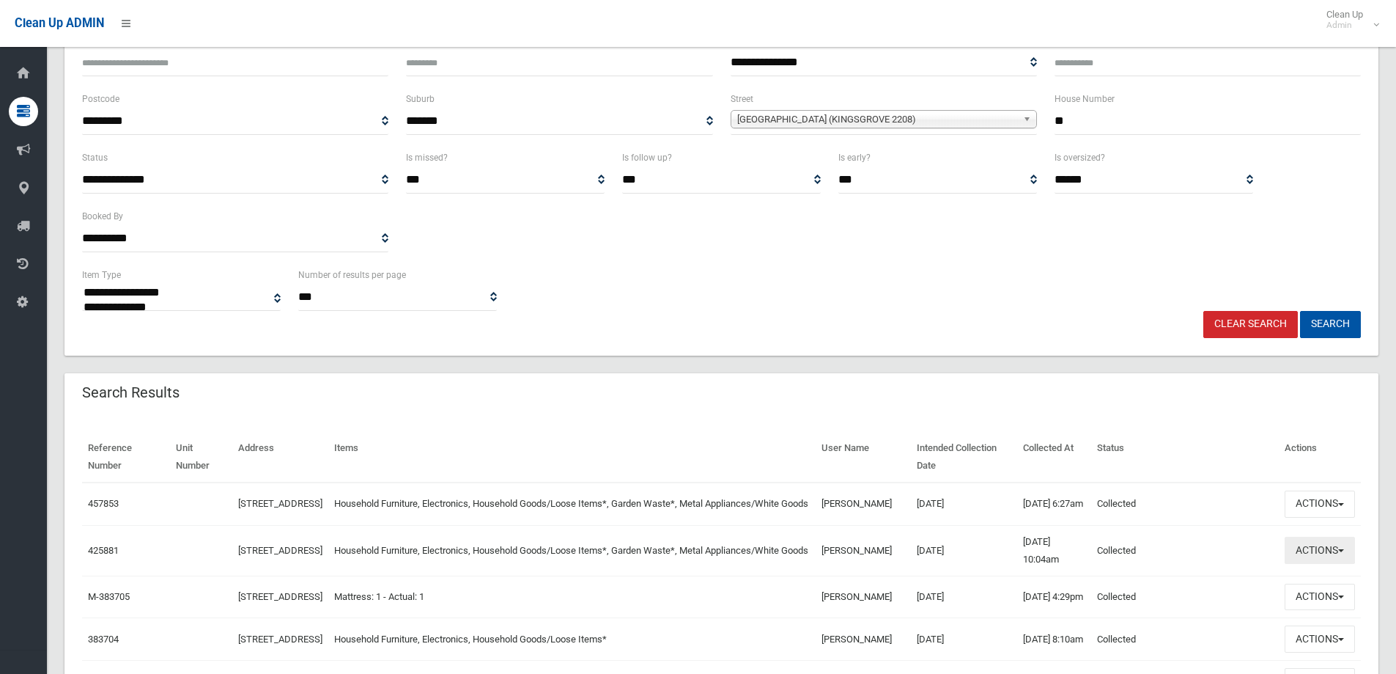
click at [1335, 558] on button "Actions" at bounding box center [1320, 549] width 70 height 27
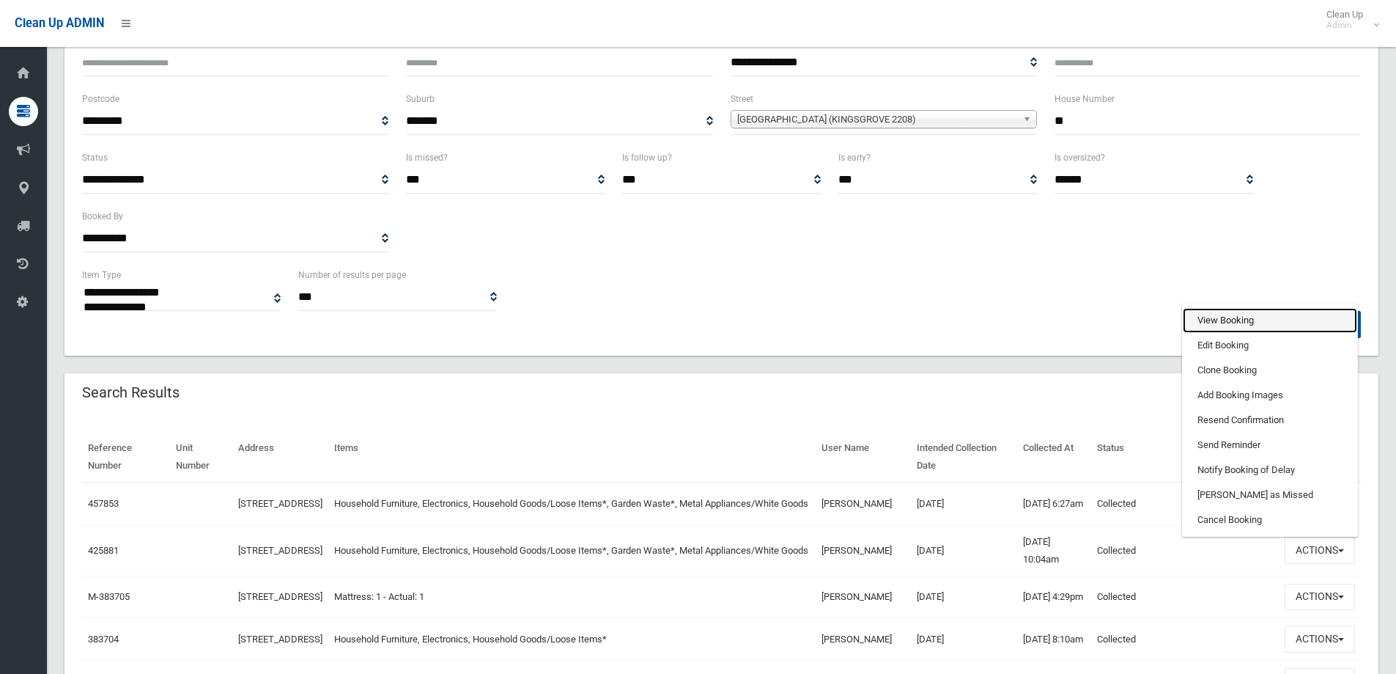
click at [1217, 331] on link "View Booking" at bounding box center [1270, 320] width 174 height 25
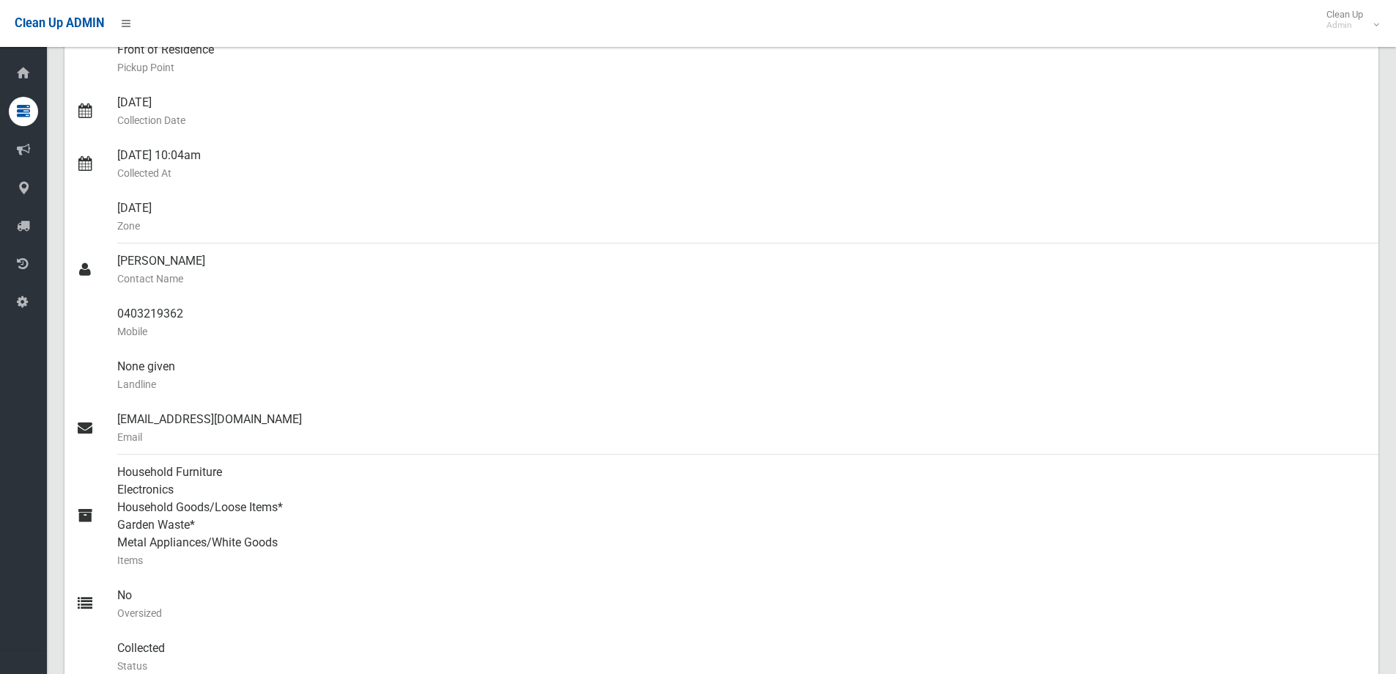
scroll to position [73, 0]
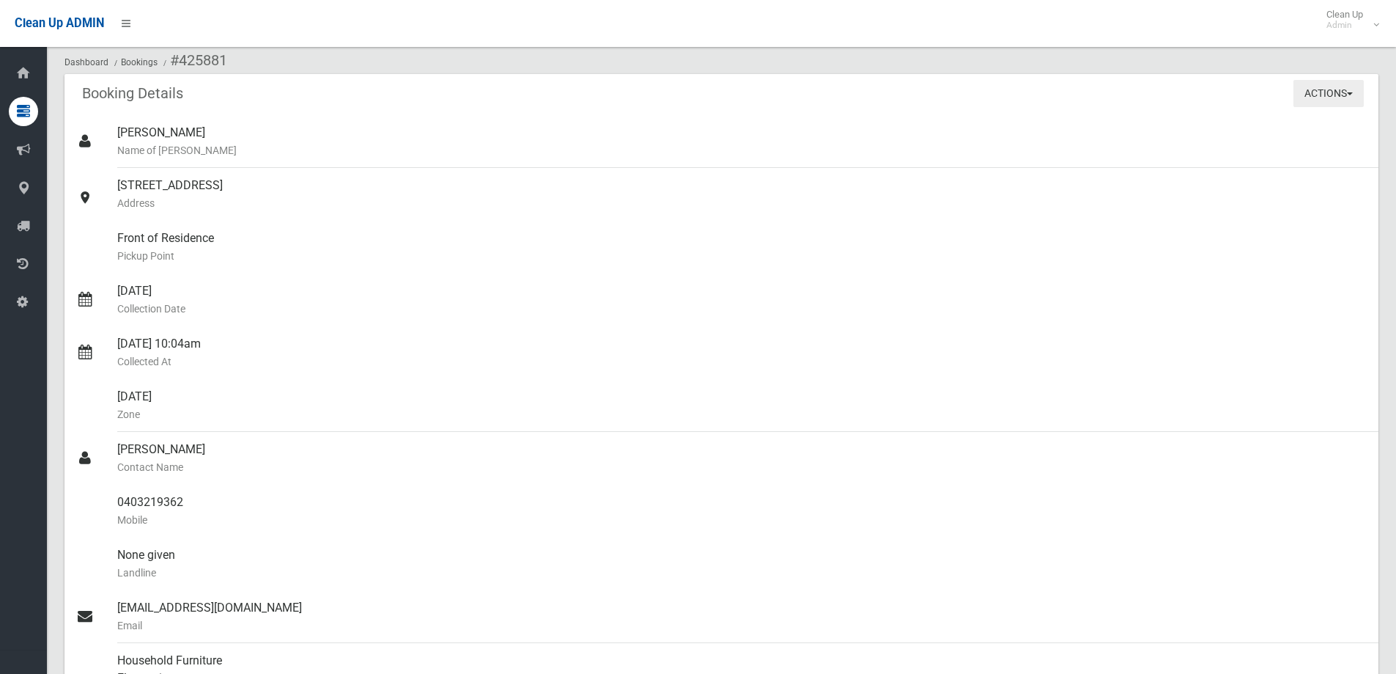
click at [1334, 96] on button "Actions" at bounding box center [1329, 93] width 70 height 27
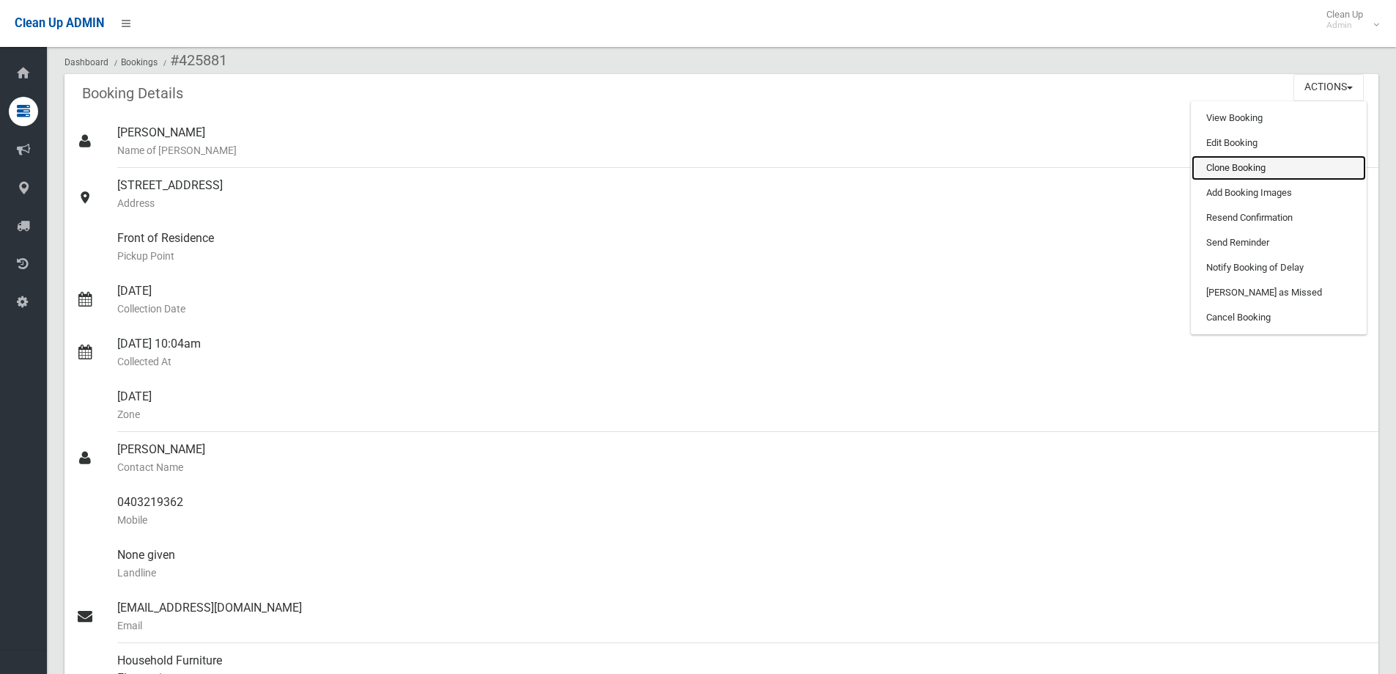
click at [1241, 167] on link "Clone Booking" at bounding box center [1279, 167] width 174 height 25
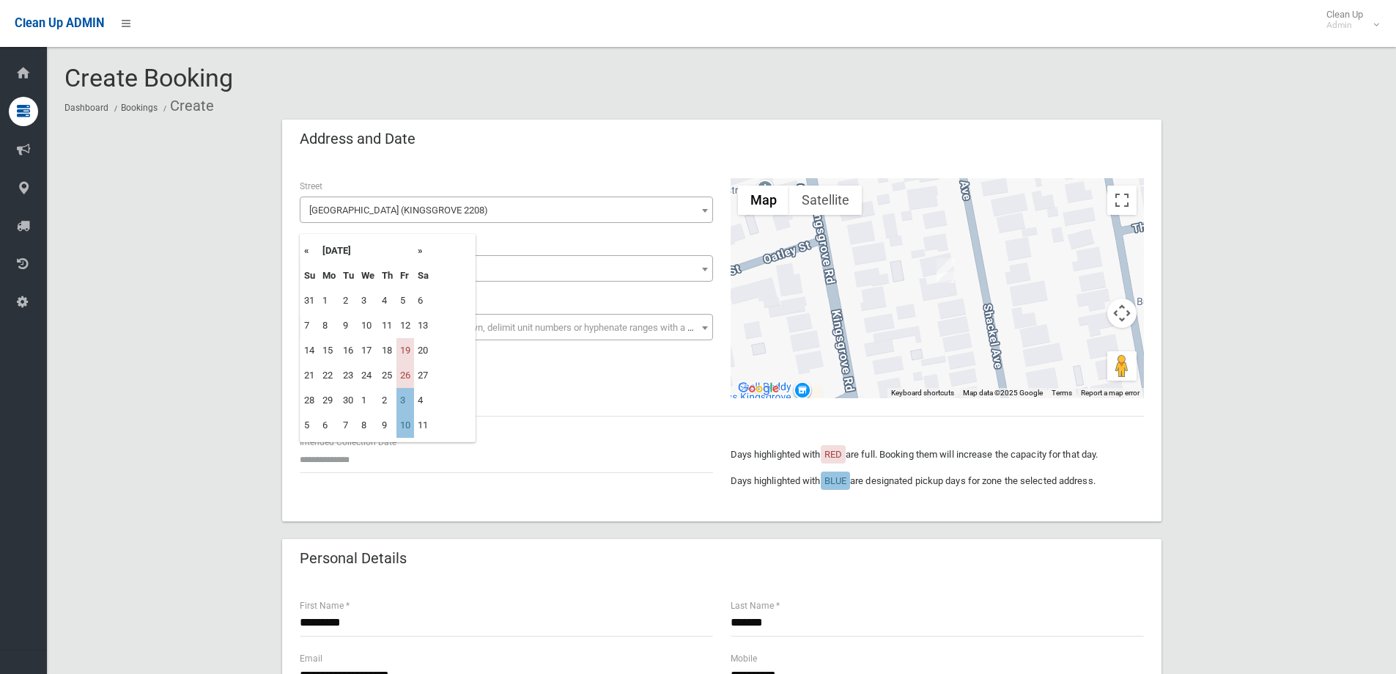
click at [402, 403] on td "3" at bounding box center [405, 400] width 18 height 25
type input "**********"
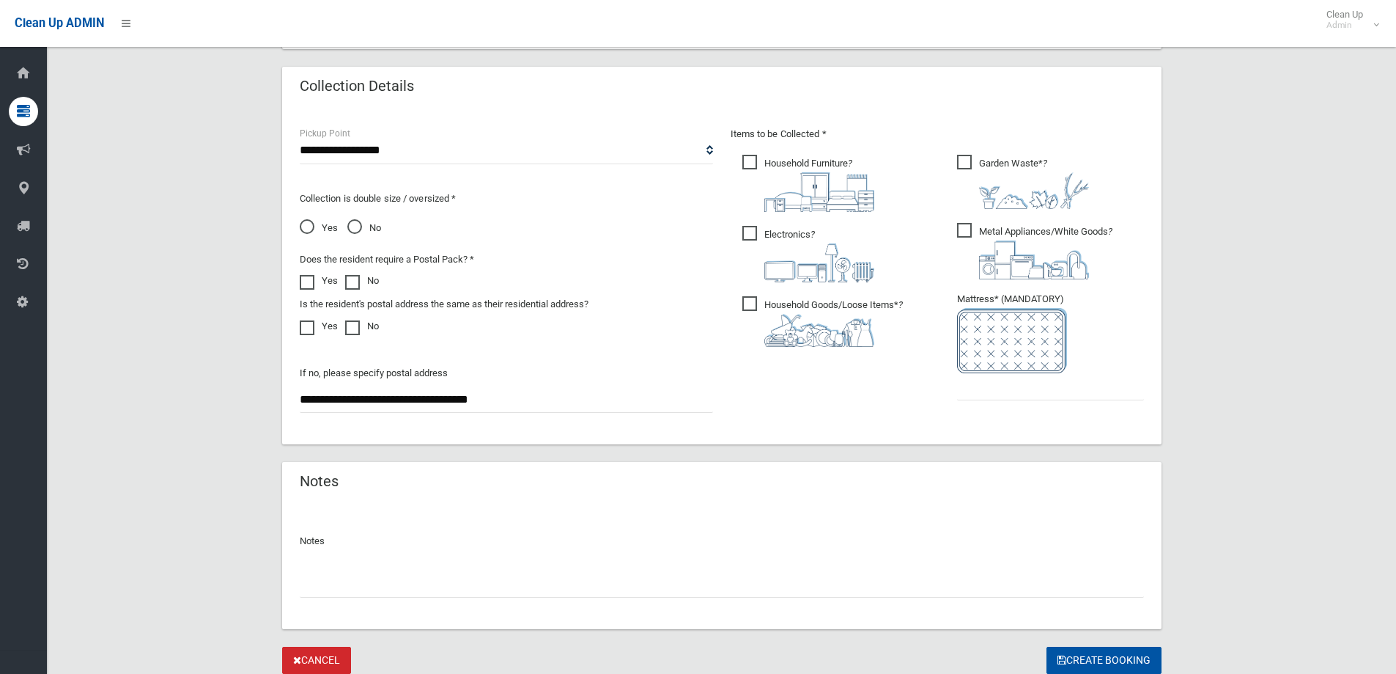
scroll to position [733, 0]
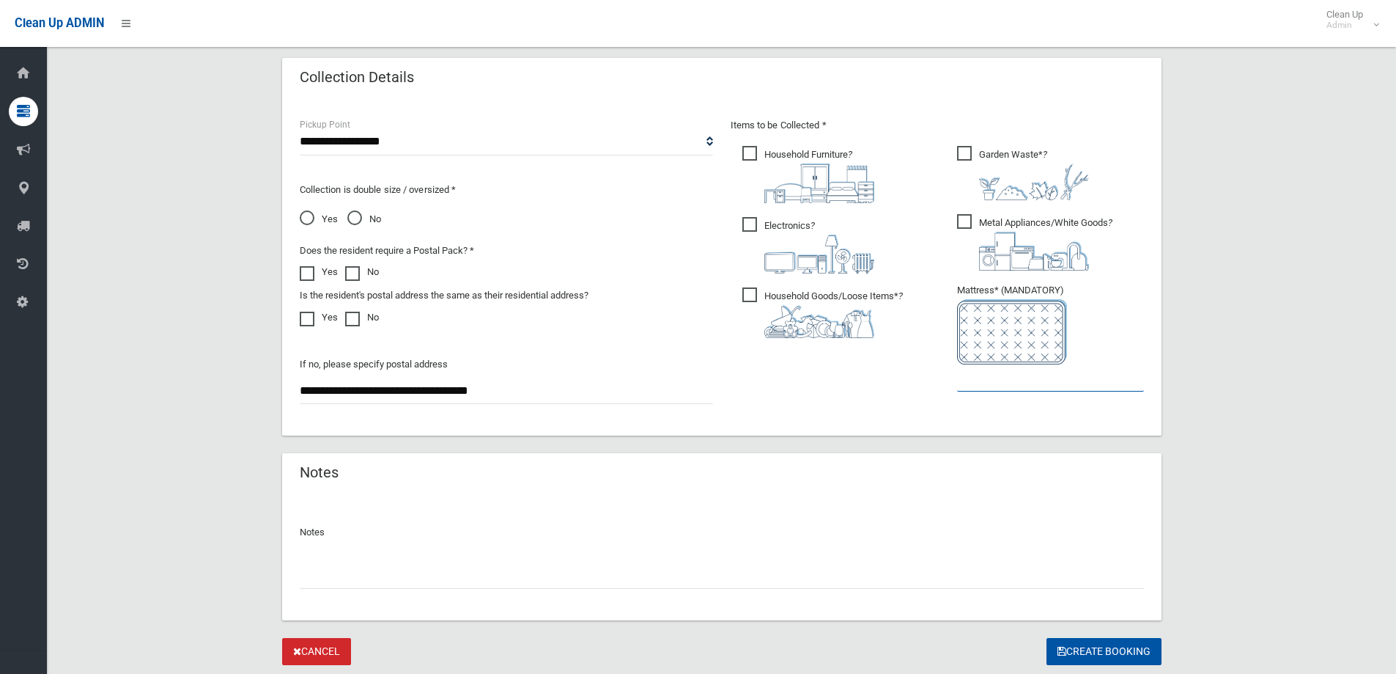
click at [993, 377] on input "text" at bounding box center [1050, 377] width 187 height 27
type input "*"
click at [1114, 648] on button "Create Booking" at bounding box center [1104, 651] width 115 height 27
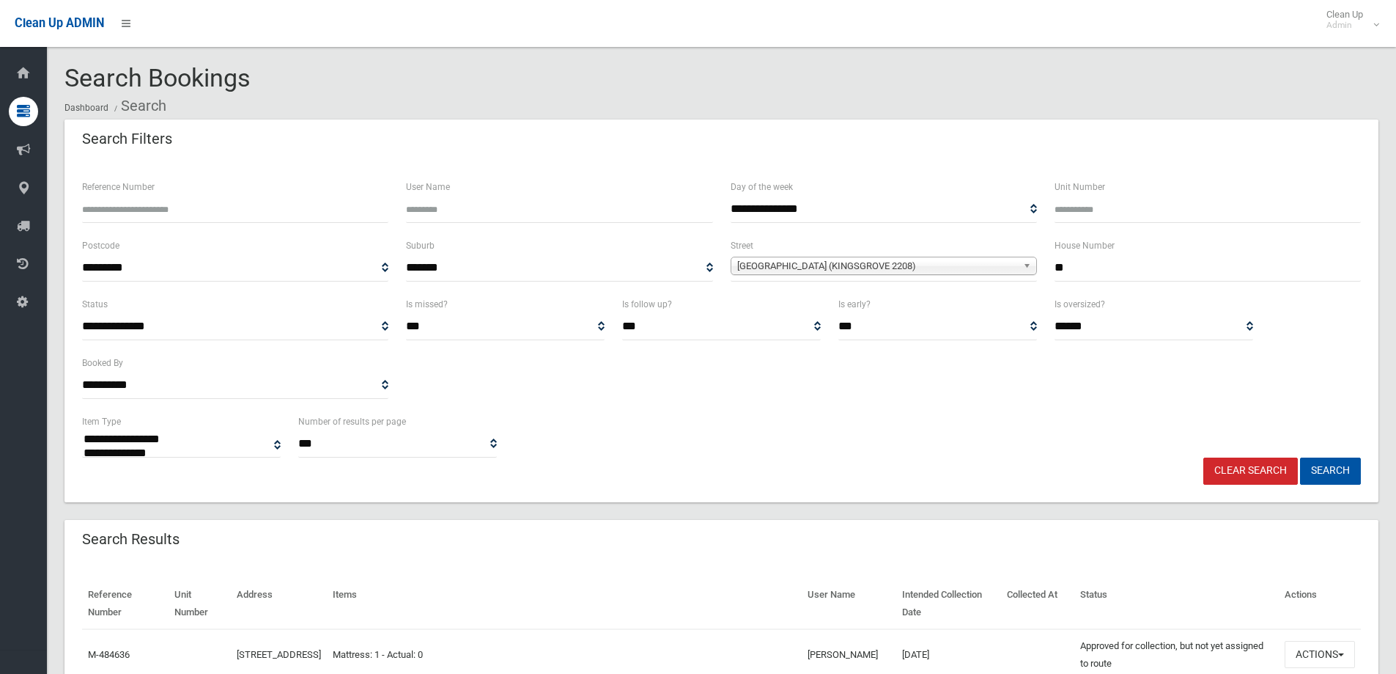
select select
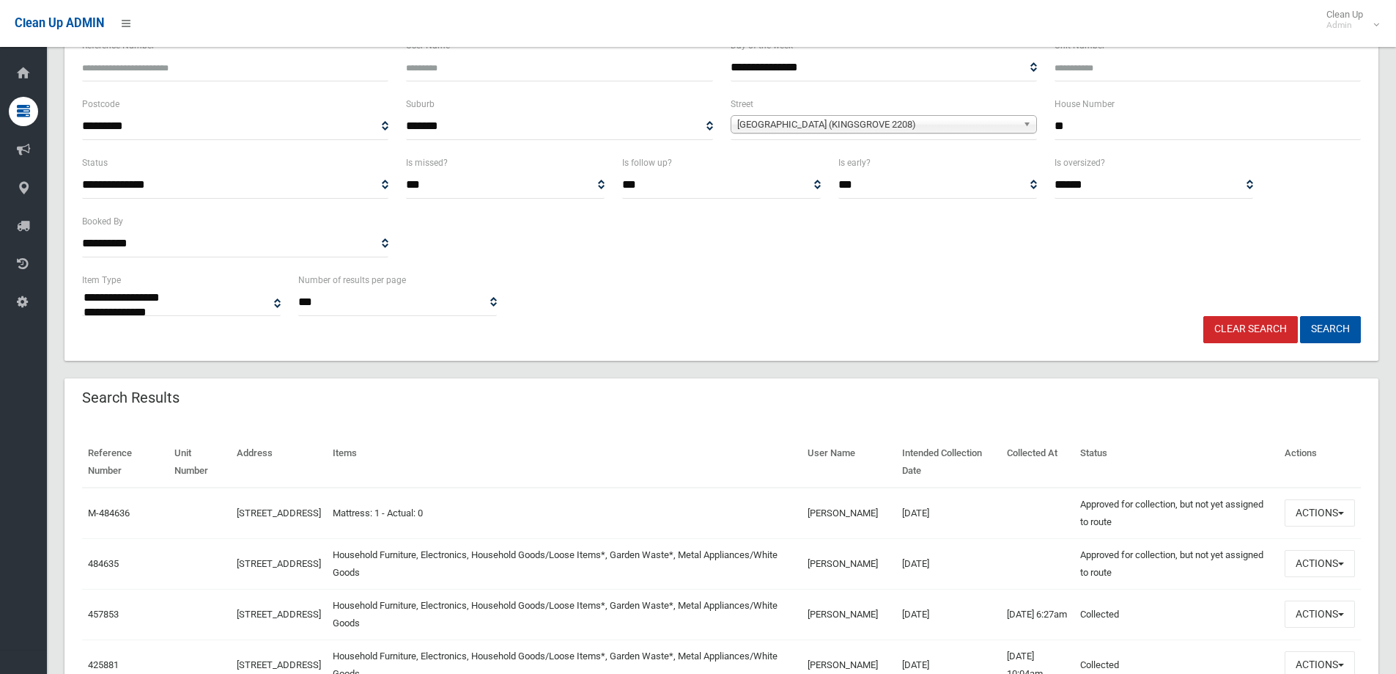
scroll to position [141, 0]
click at [1305, 556] on button "Actions" at bounding box center [1320, 563] width 70 height 27
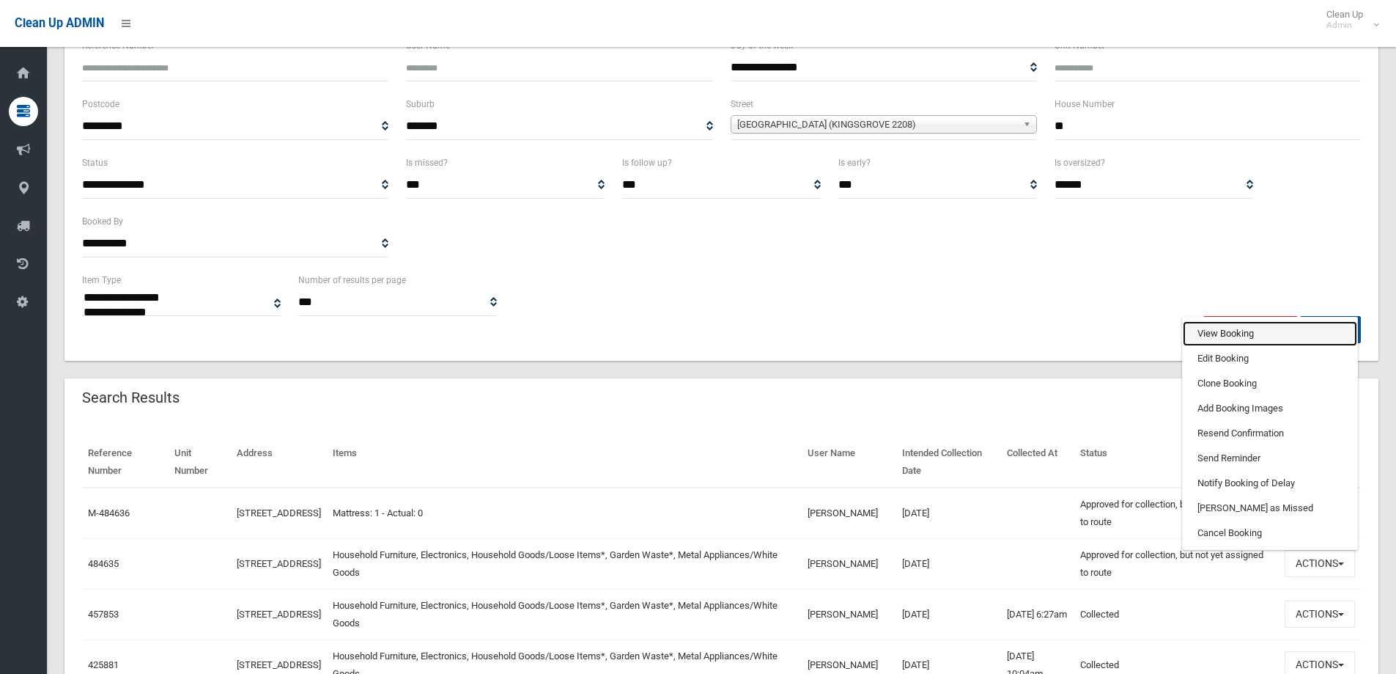
click at [1231, 336] on link "View Booking" at bounding box center [1270, 333] width 174 height 25
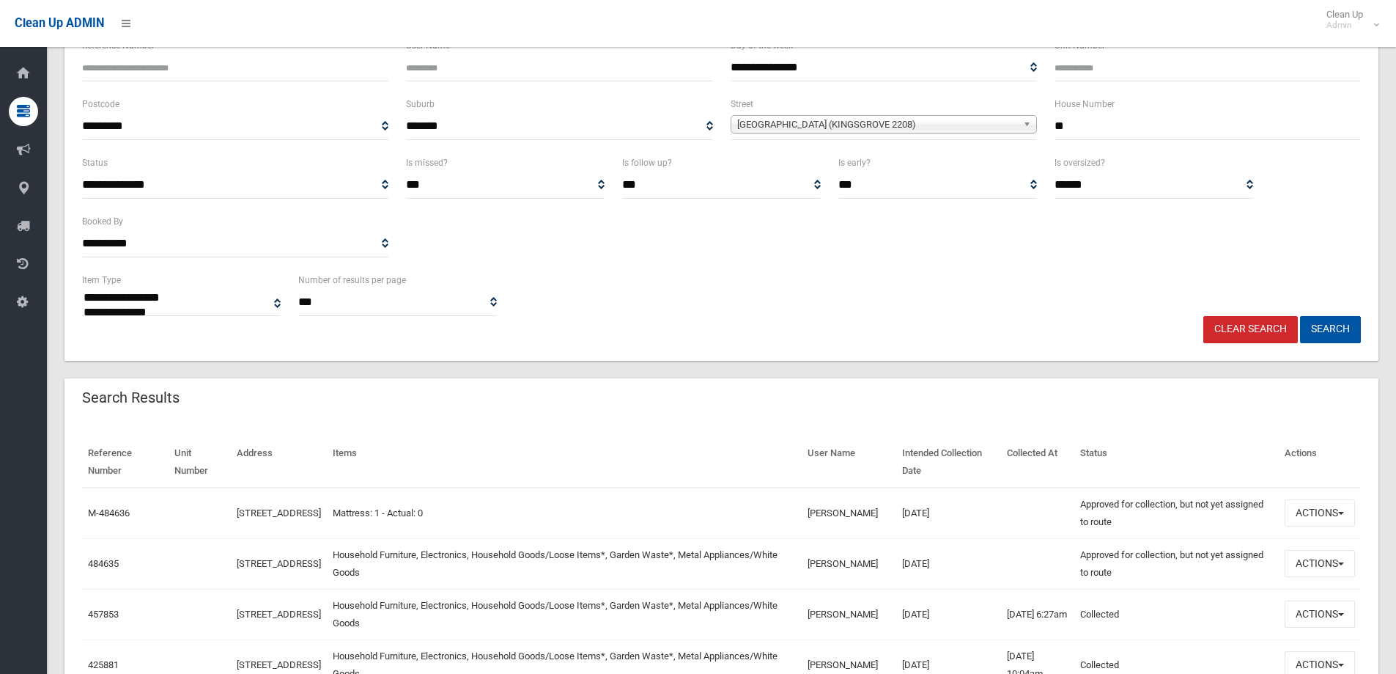
click at [1219, 324] on link "Clear Search" at bounding box center [1250, 329] width 95 height 27
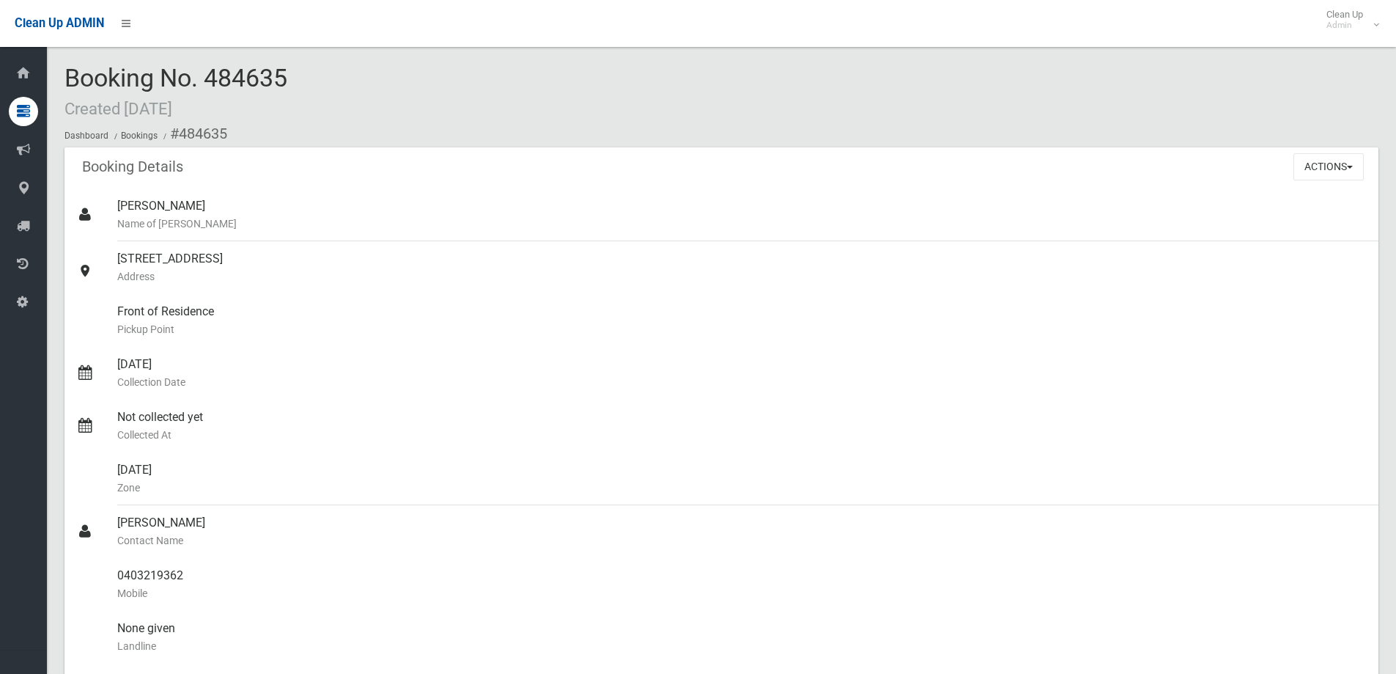
scroll to position [293, 0]
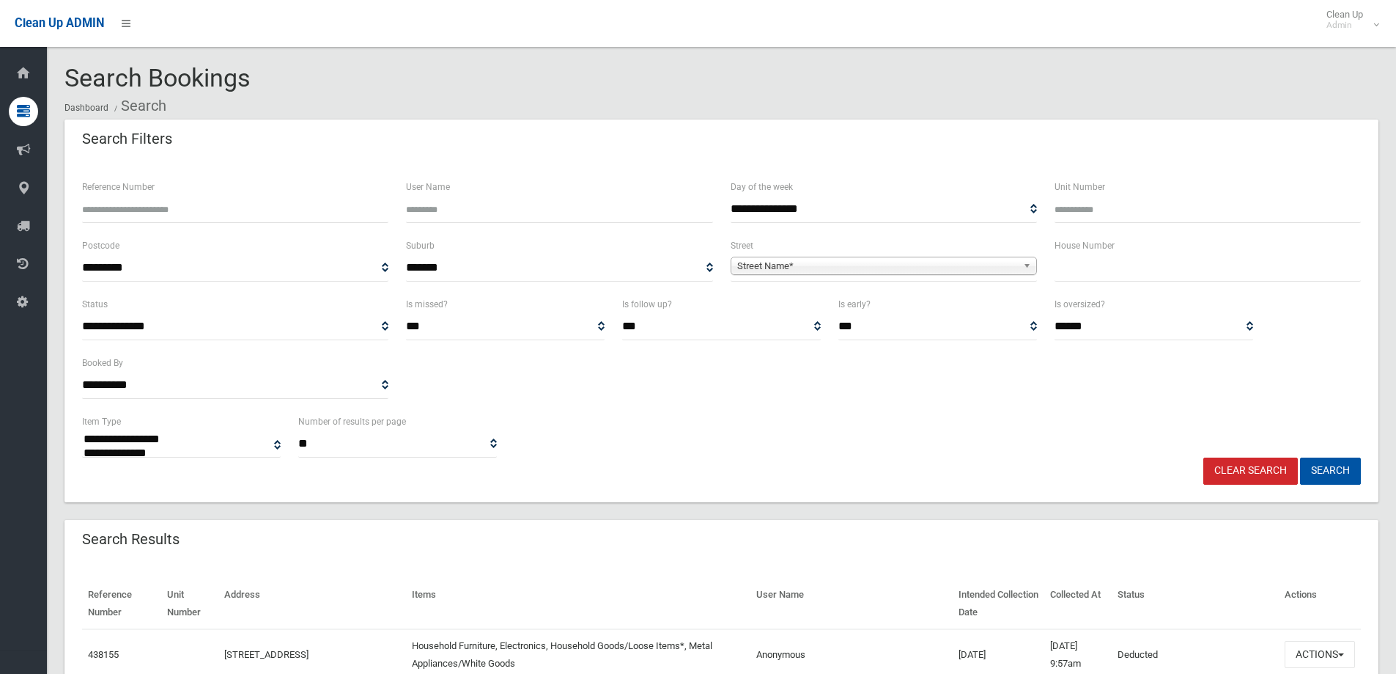
select select
click at [1098, 273] on input "text" at bounding box center [1208, 267] width 306 height 27
type input "**"
click at [970, 275] on div "Street Name*" at bounding box center [884, 266] width 306 height 18
type input "*****"
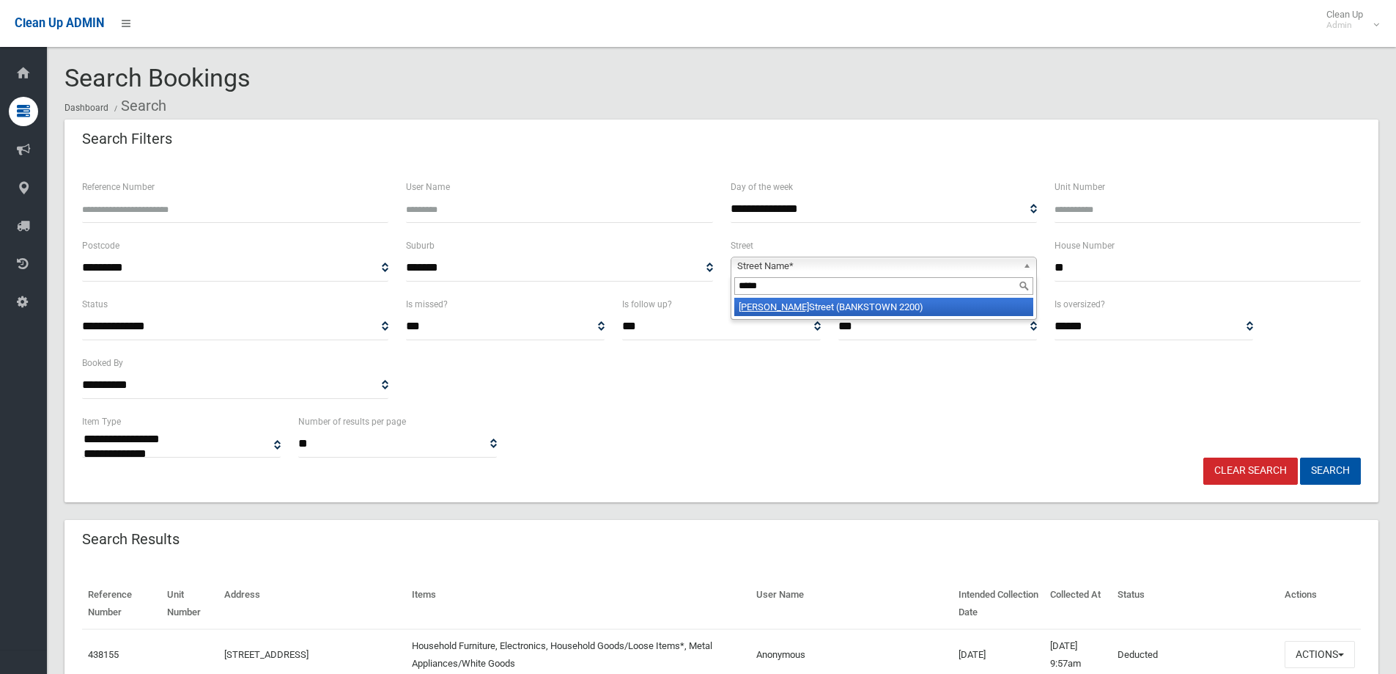
click at [845, 309] on li "[GEOGRAPHIC_DATA] (BANKSTOWN 2200)" at bounding box center [883, 307] width 299 height 18
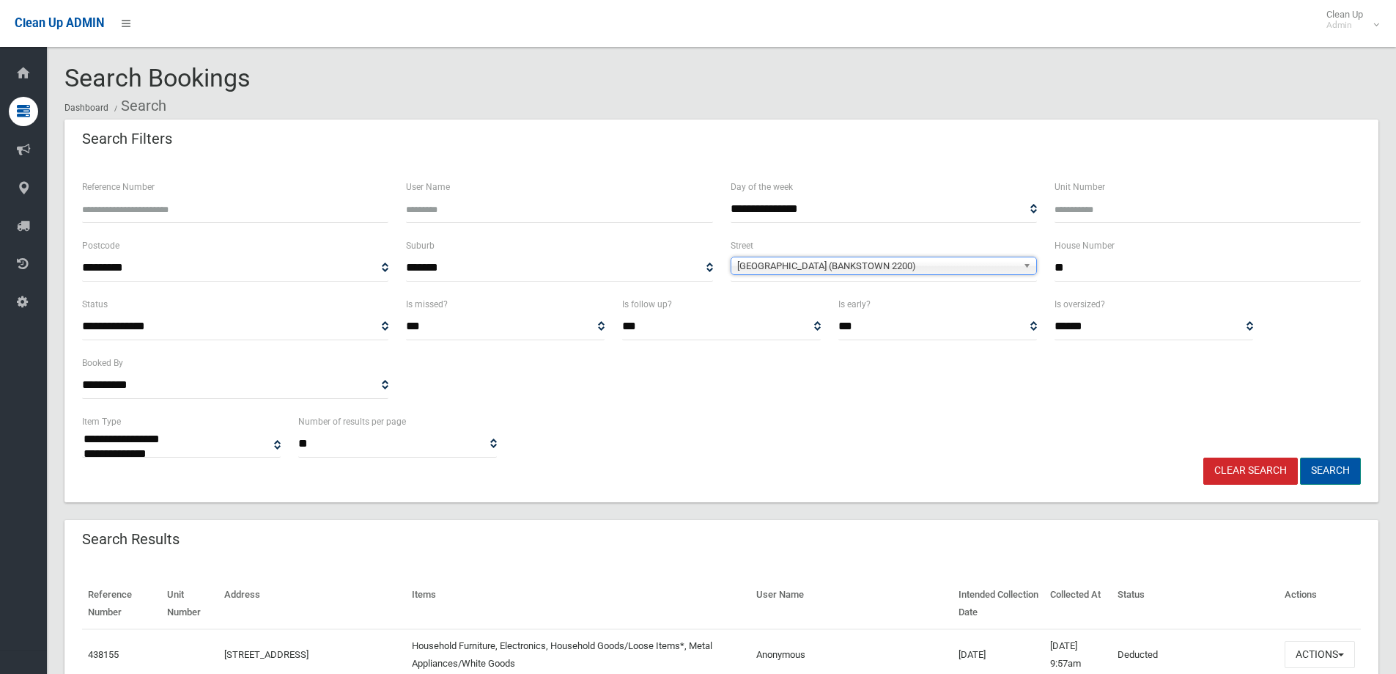
click at [1352, 465] on button "Search" at bounding box center [1330, 470] width 61 height 27
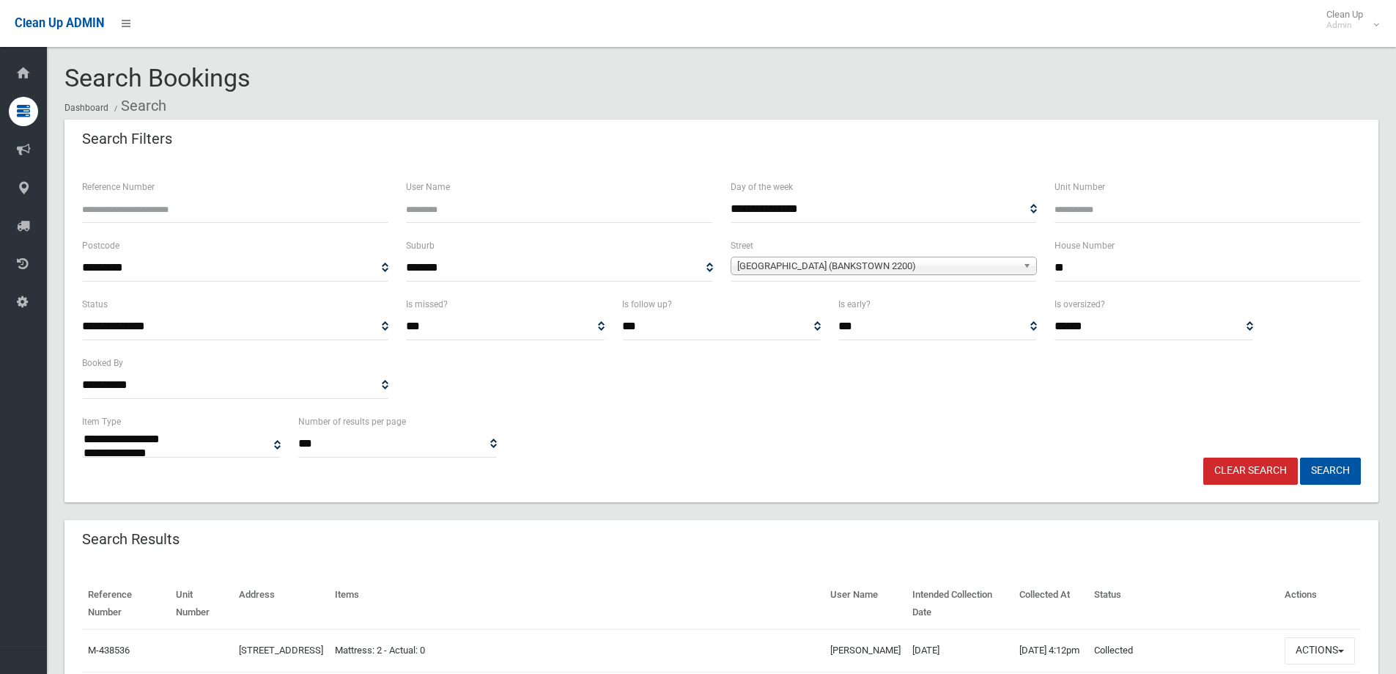
select select
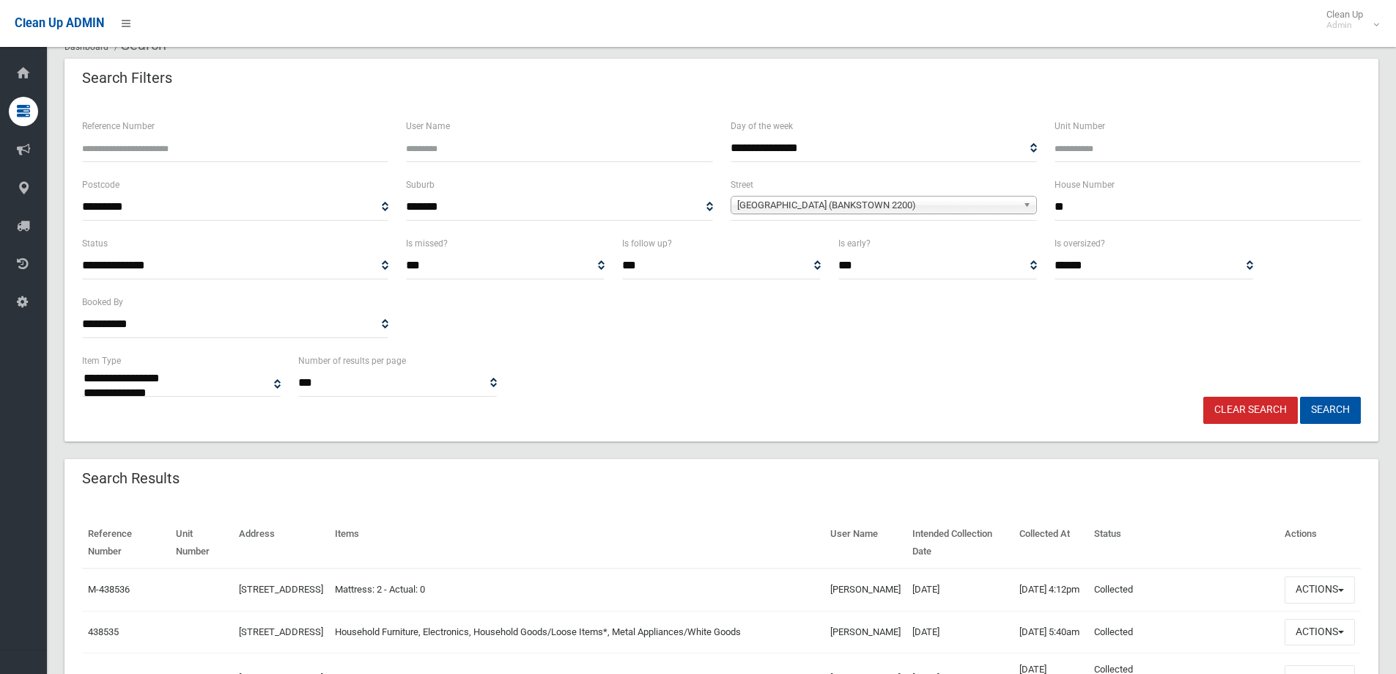
scroll to position [147, 0]
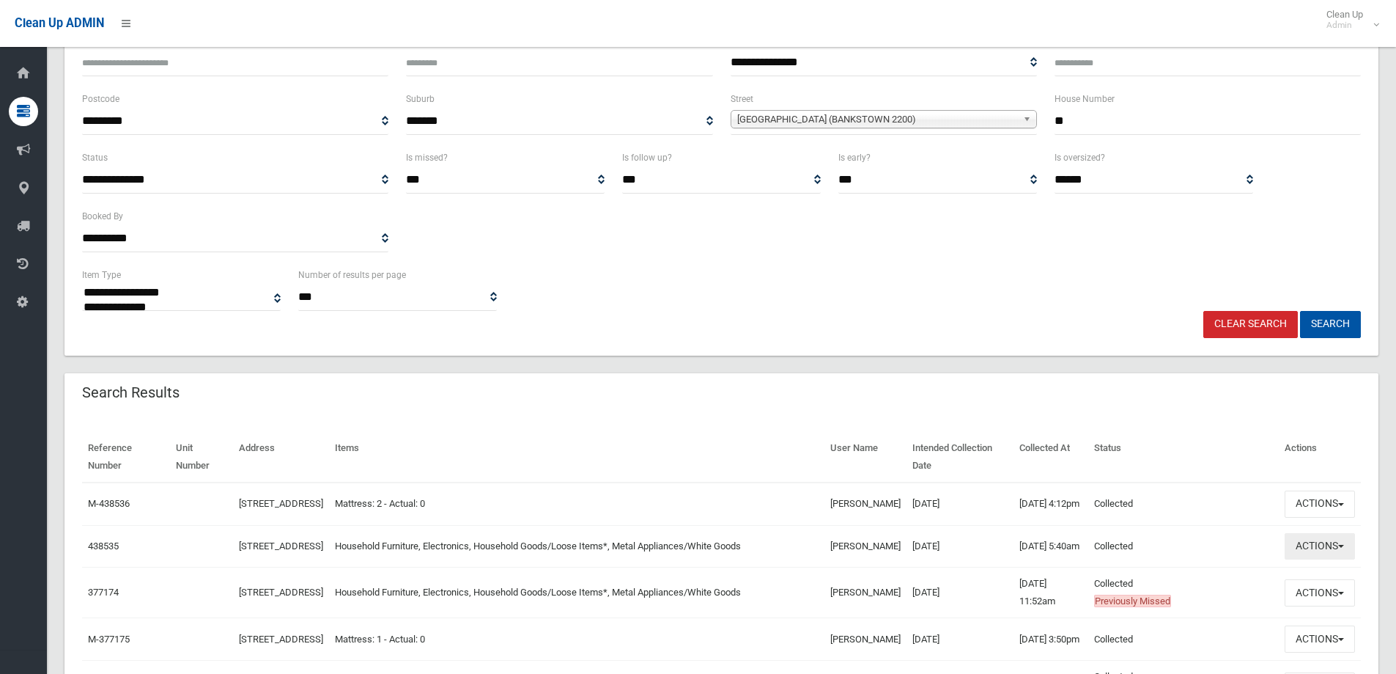
click at [1343, 560] on button "Actions" at bounding box center [1320, 546] width 70 height 27
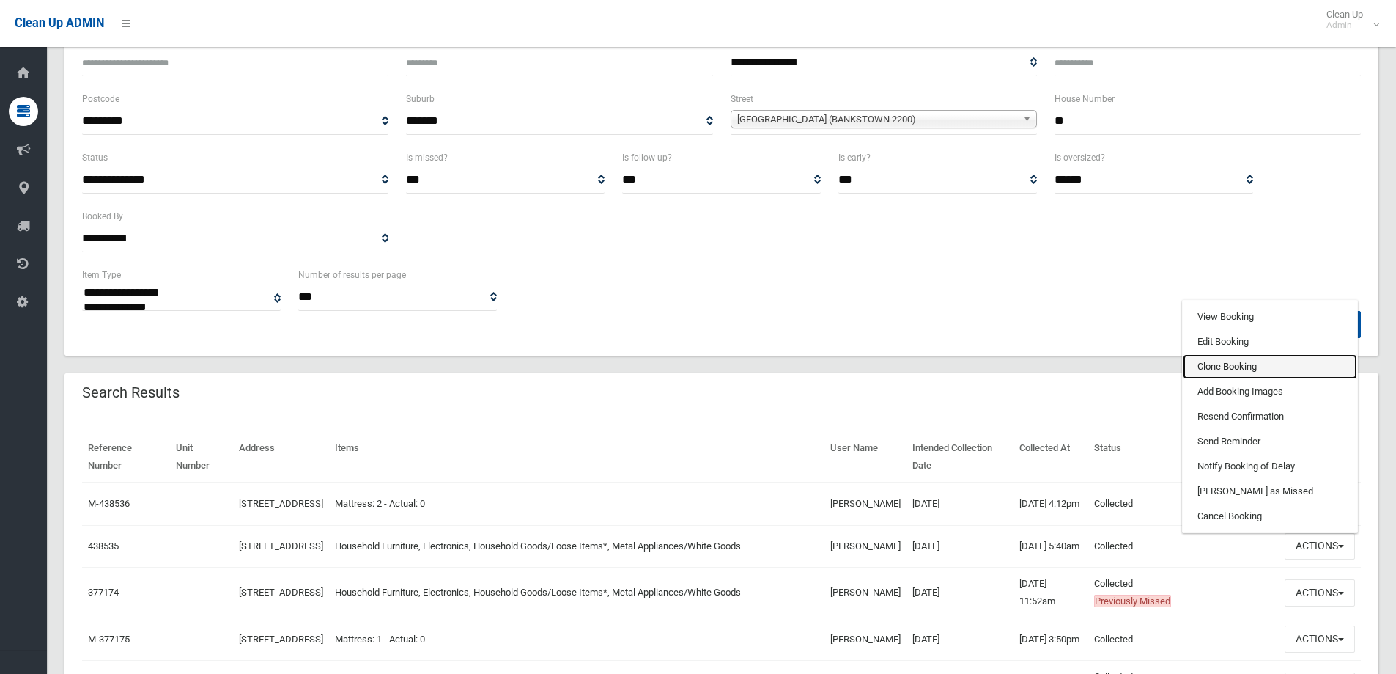
click at [1226, 375] on link "Clone Booking" at bounding box center [1270, 366] width 174 height 25
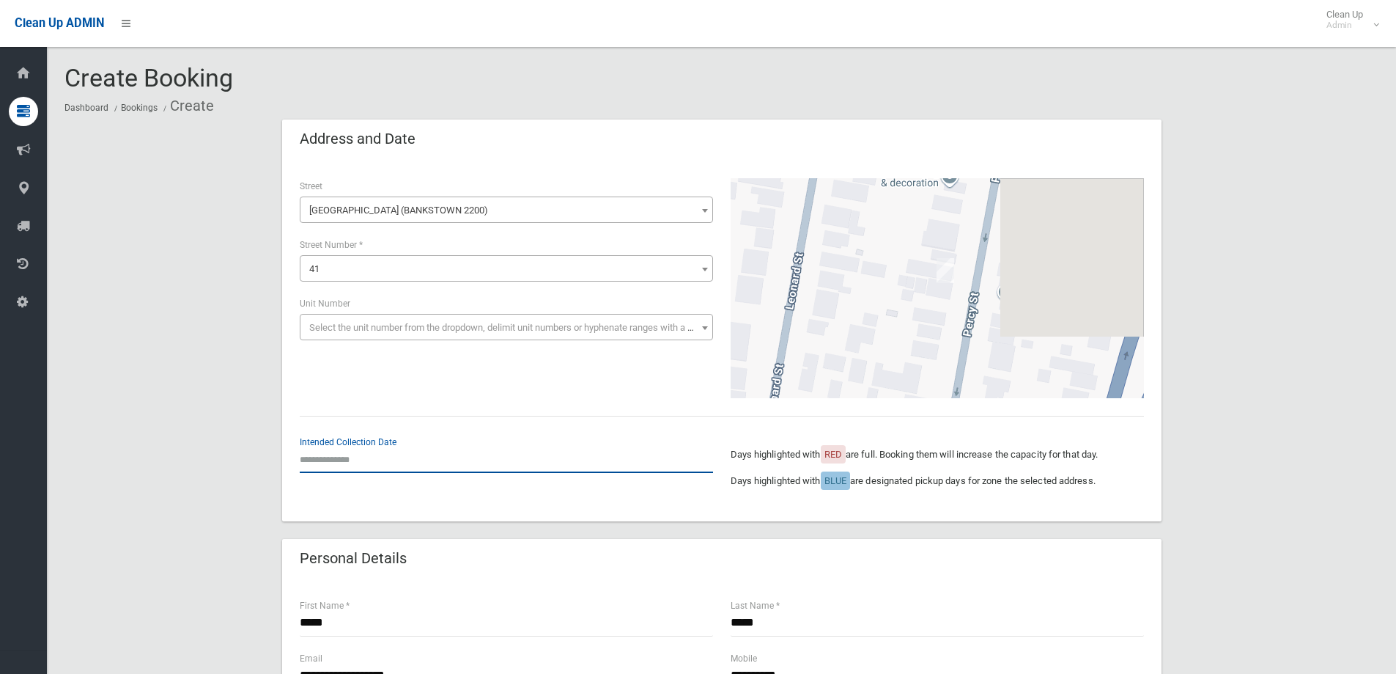
click at [345, 449] on input "text" at bounding box center [506, 459] width 413 height 27
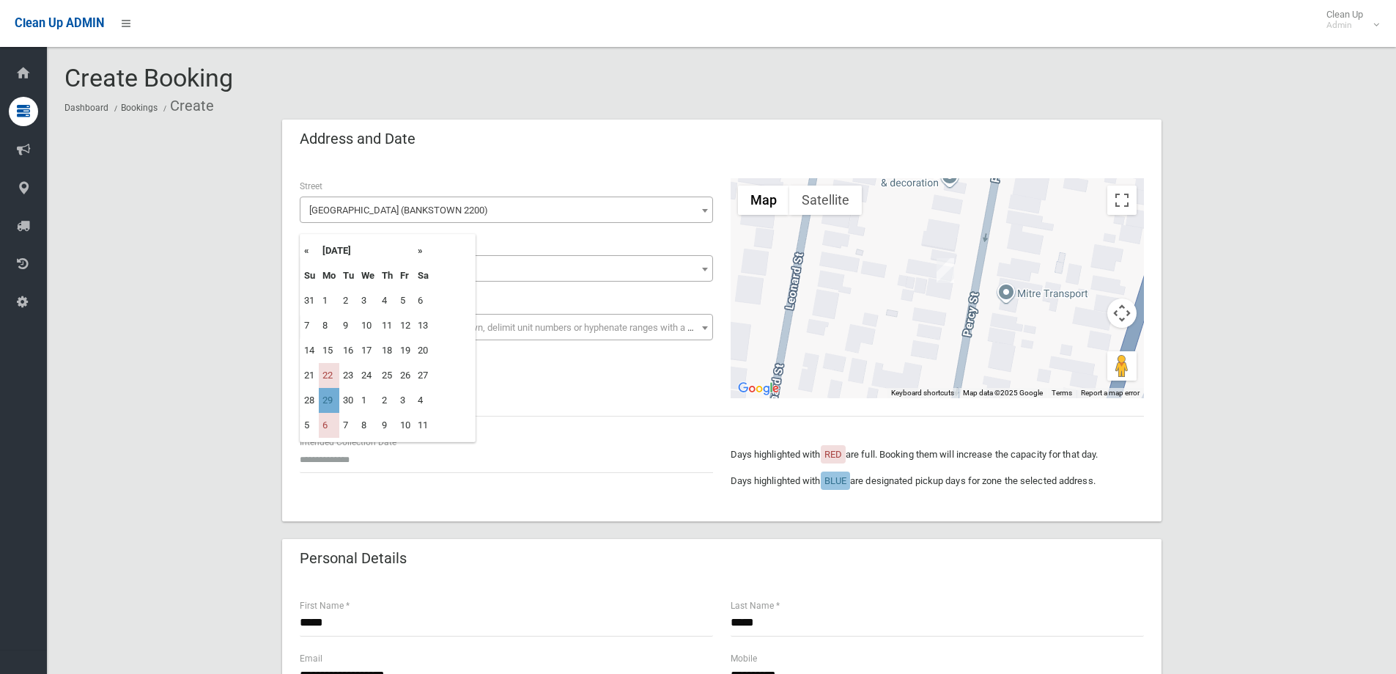
click at [324, 396] on td "29" at bounding box center [329, 400] width 21 height 25
type input "**********"
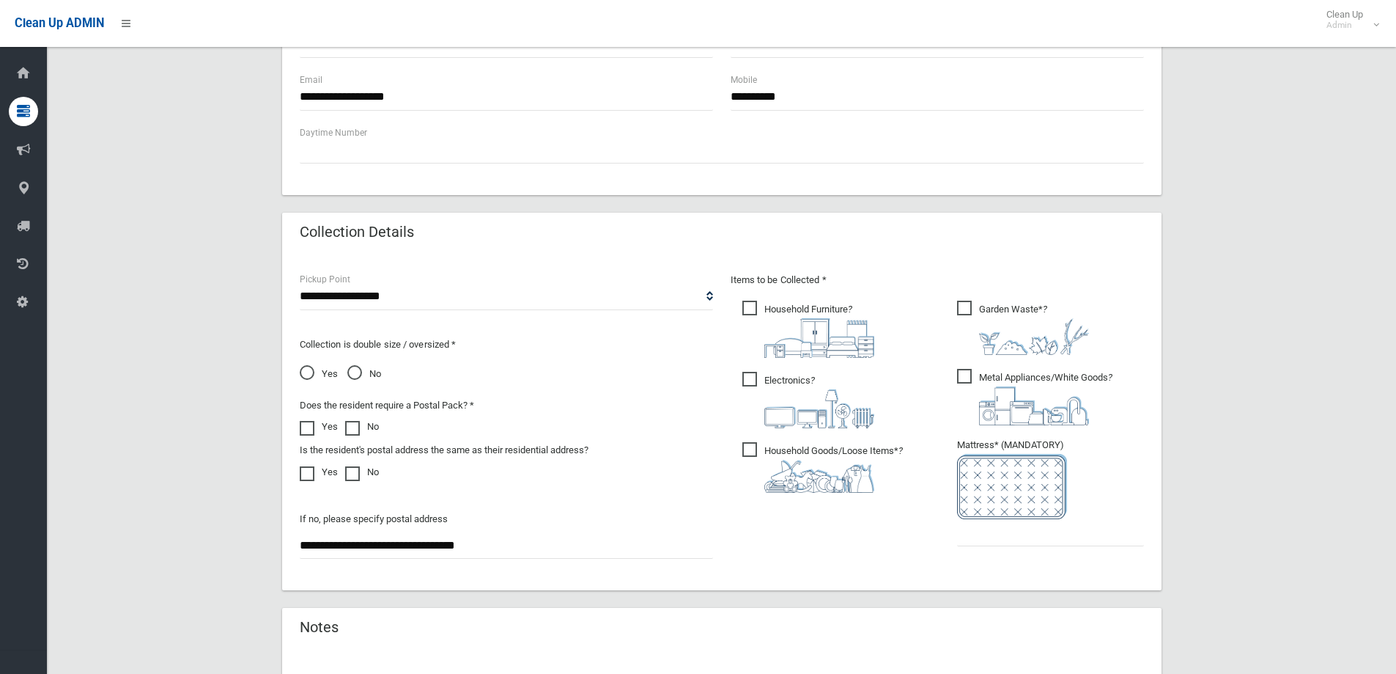
scroll to position [586, 0]
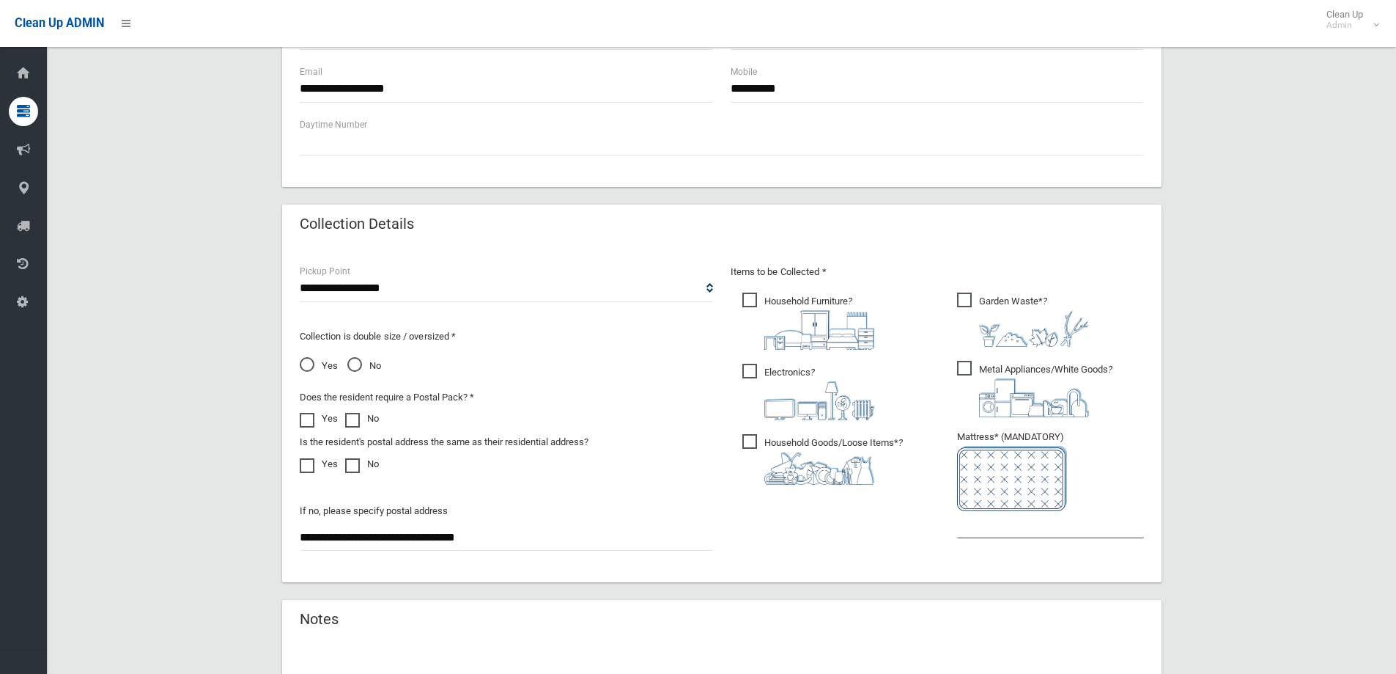
click at [990, 530] on input "text" at bounding box center [1050, 524] width 187 height 27
type input "*"
click at [967, 320] on span "Garden Waste* ?" at bounding box center [1023, 319] width 132 height 54
drag, startPoint x: 984, startPoint y: 524, endPoint x: 734, endPoint y: 498, distance: 250.6
click at [734, 498] on div "Items to be Collected * Household Furniture ? *" at bounding box center [937, 410] width 431 height 295
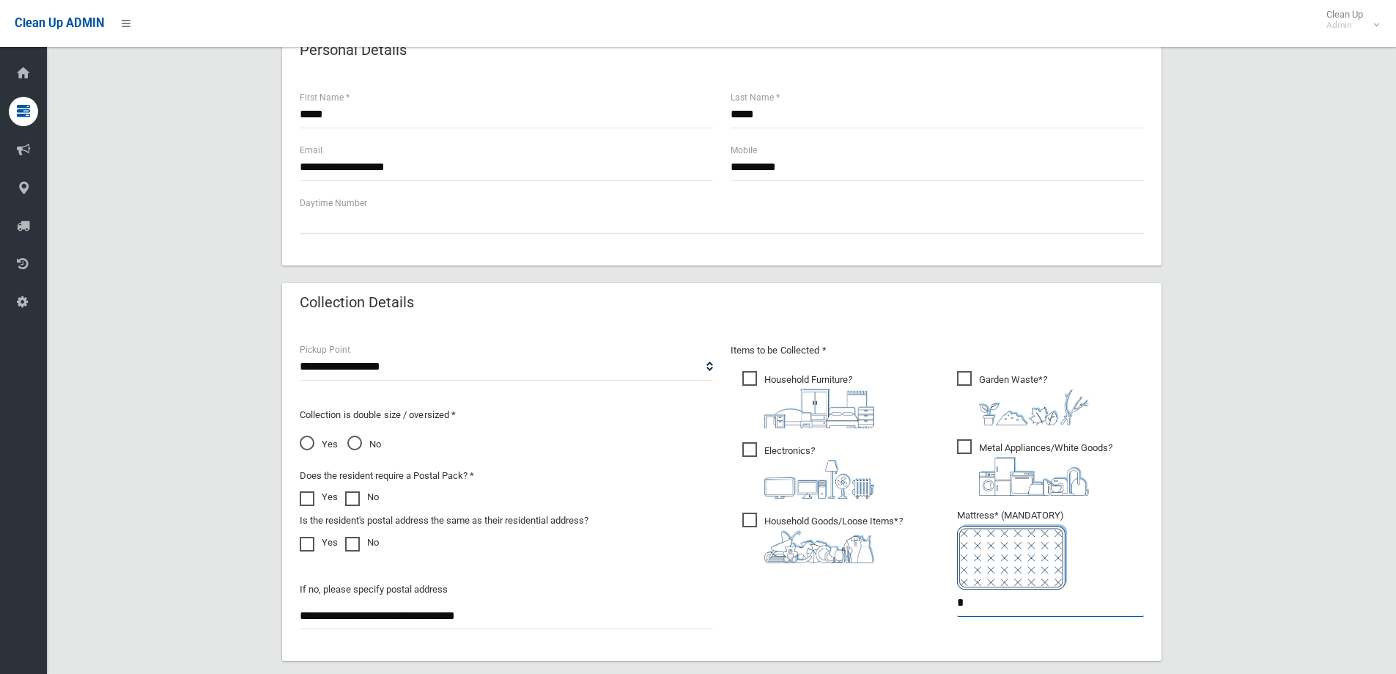
scroll to position [293, 0]
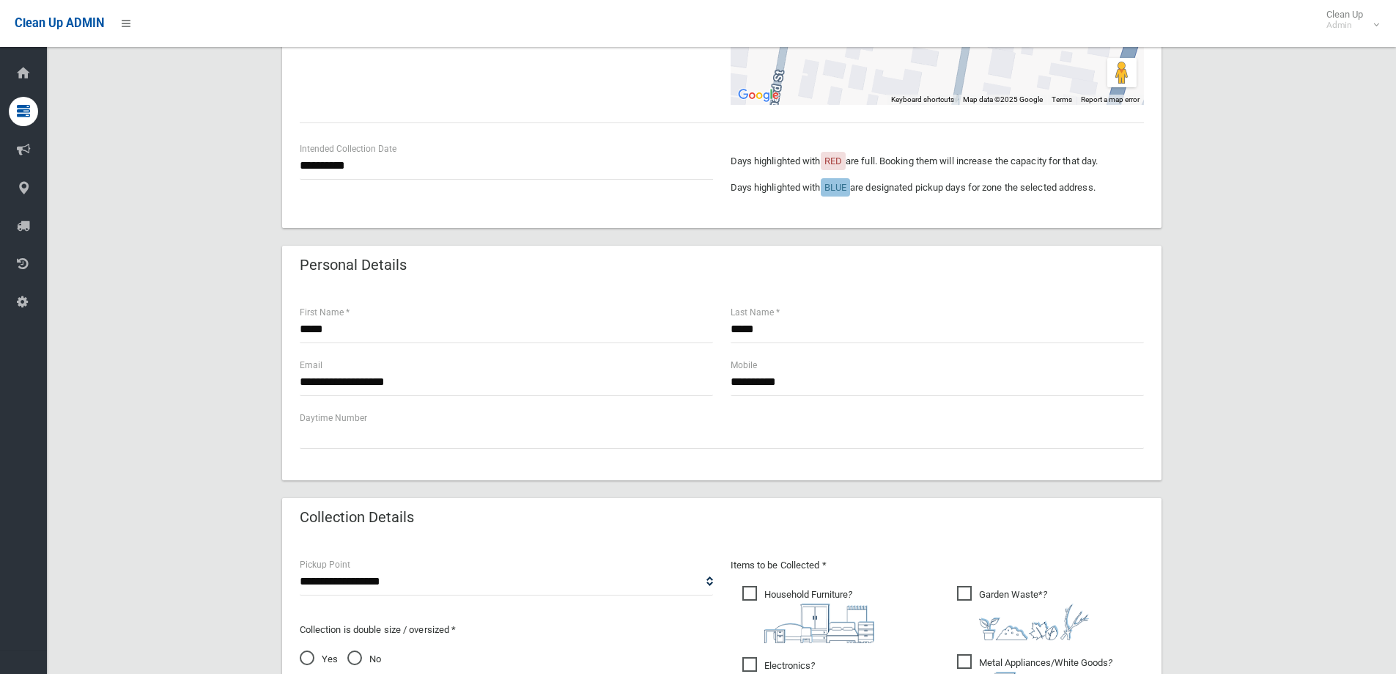
type input "*"
drag, startPoint x: 358, startPoint y: 334, endPoint x: 220, endPoint y: 321, distance: 139.1
click at [220, 321] on div "**********" at bounding box center [721, 465] width 1314 height 1278
type input "***"
drag, startPoint x: 893, startPoint y: 330, endPoint x: 646, endPoint y: 325, distance: 247.8
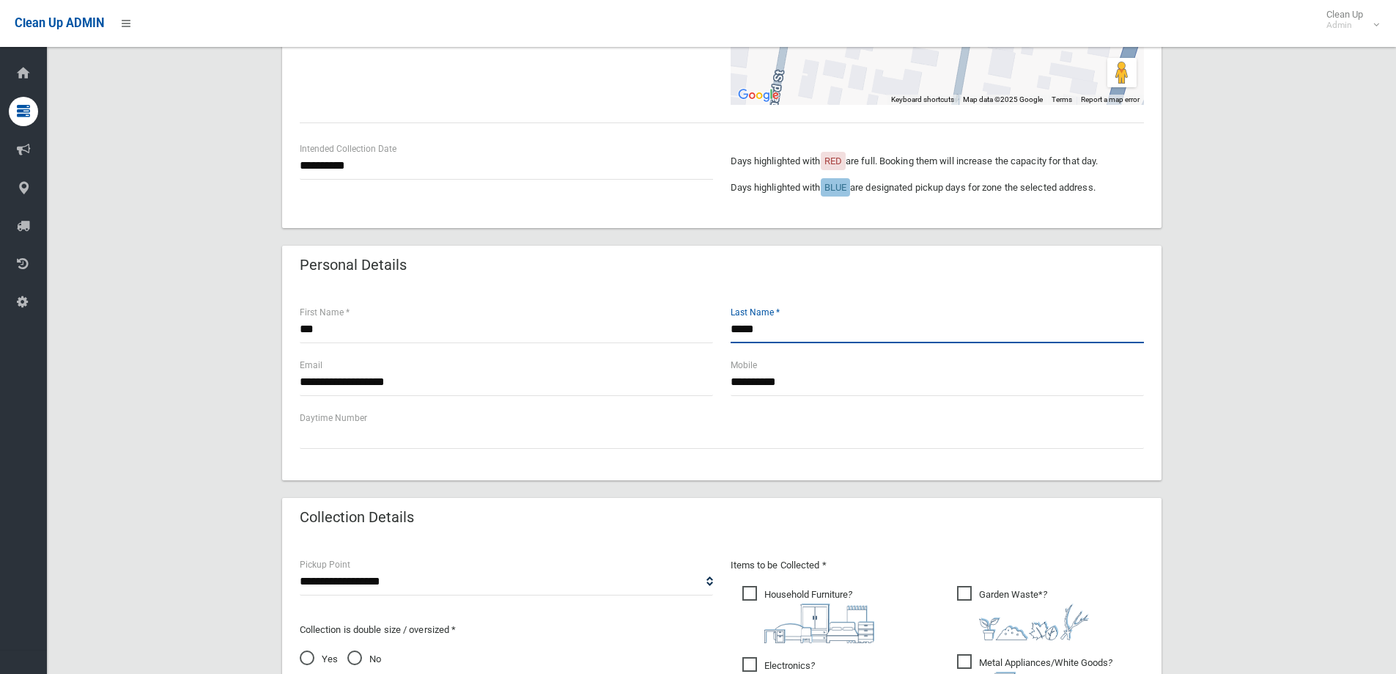
click at [646, 325] on div "*** First Name * ***** Last Name *" at bounding box center [722, 330] width 862 height 53
type input "****"
drag, startPoint x: 807, startPoint y: 378, endPoint x: 655, endPoint y: 384, distance: 151.8
click at [655, 384] on div "**********" at bounding box center [722, 383] width 862 height 53
click at [761, 378] on input "*********" at bounding box center [937, 382] width 413 height 27
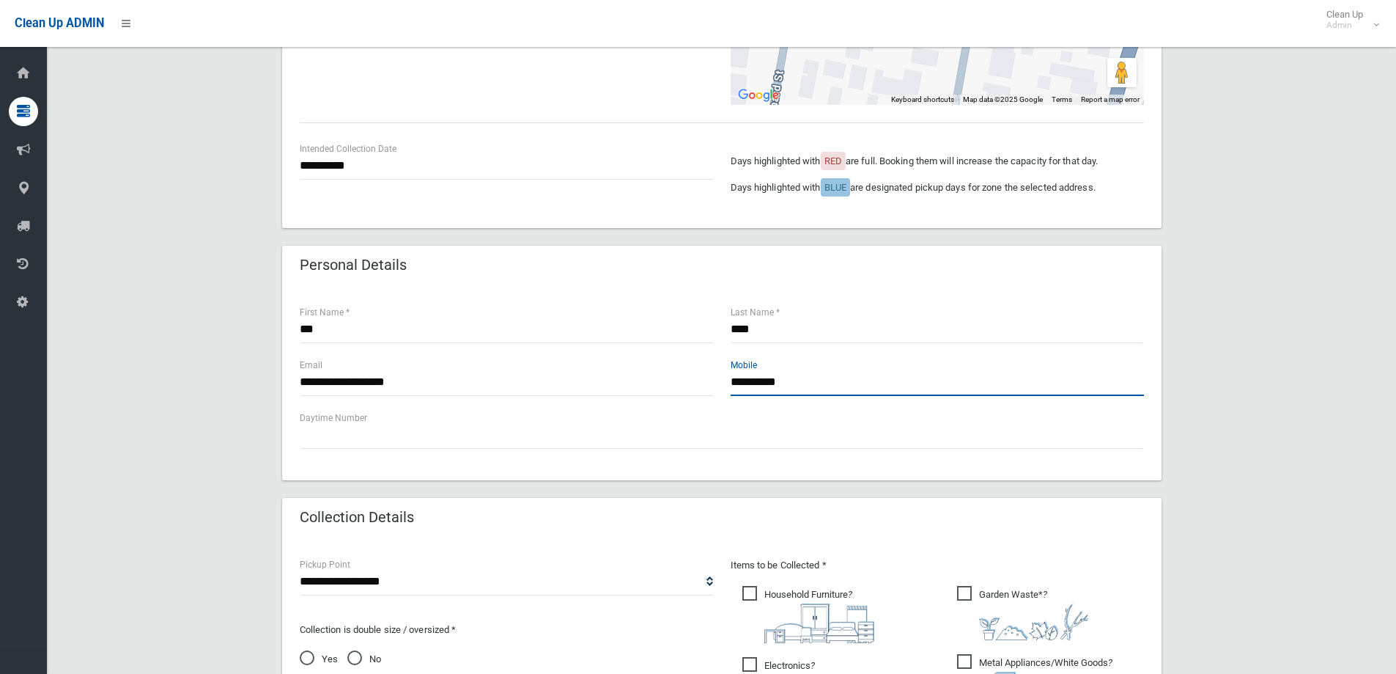
type input "**********"
click at [401, 419] on div "Daytime Number" at bounding box center [722, 429] width 844 height 39
click at [472, 450] on div "**********" at bounding box center [721, 383] width 879 height 193
drag, startPoint x: 433, startPoint y: 386, endPoint x: 248, endPoint y: 375, distance: 185.7
click at [248, 375] on div "**********" at bounding box center [721, 465] width 1314 height 1278
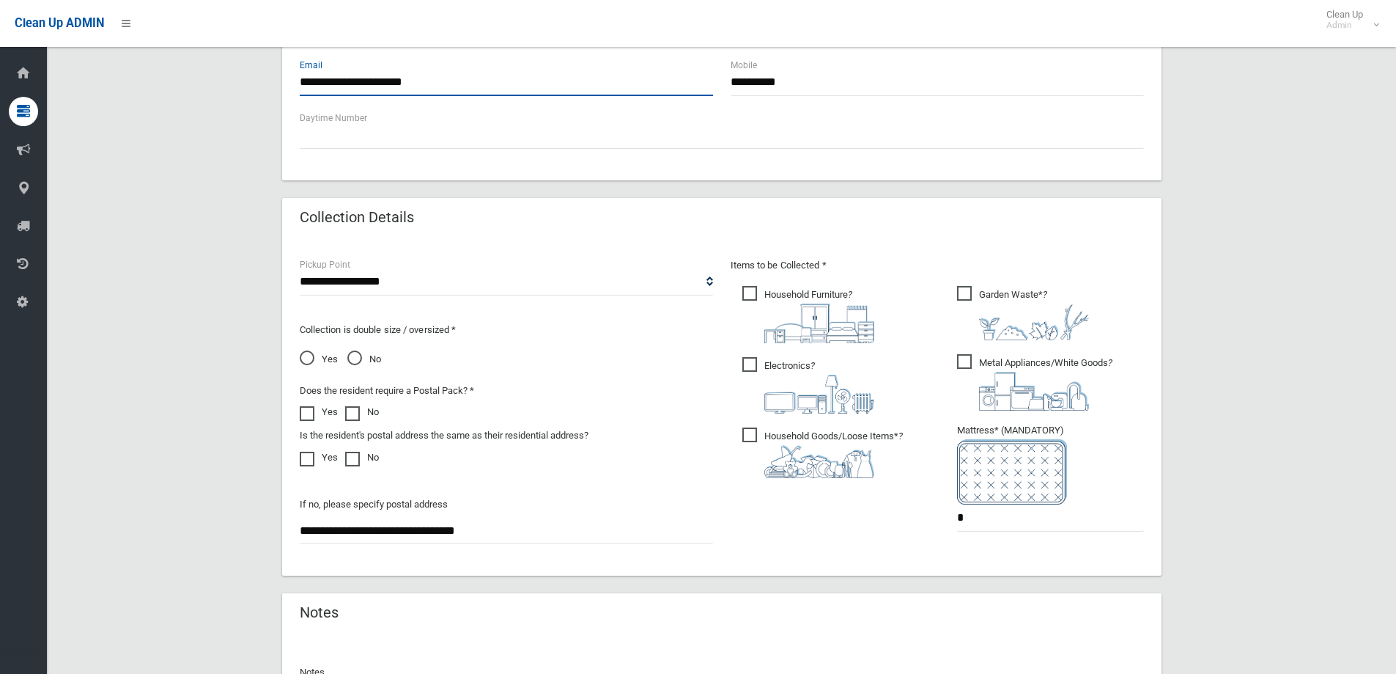
scroll to position [733, 0]
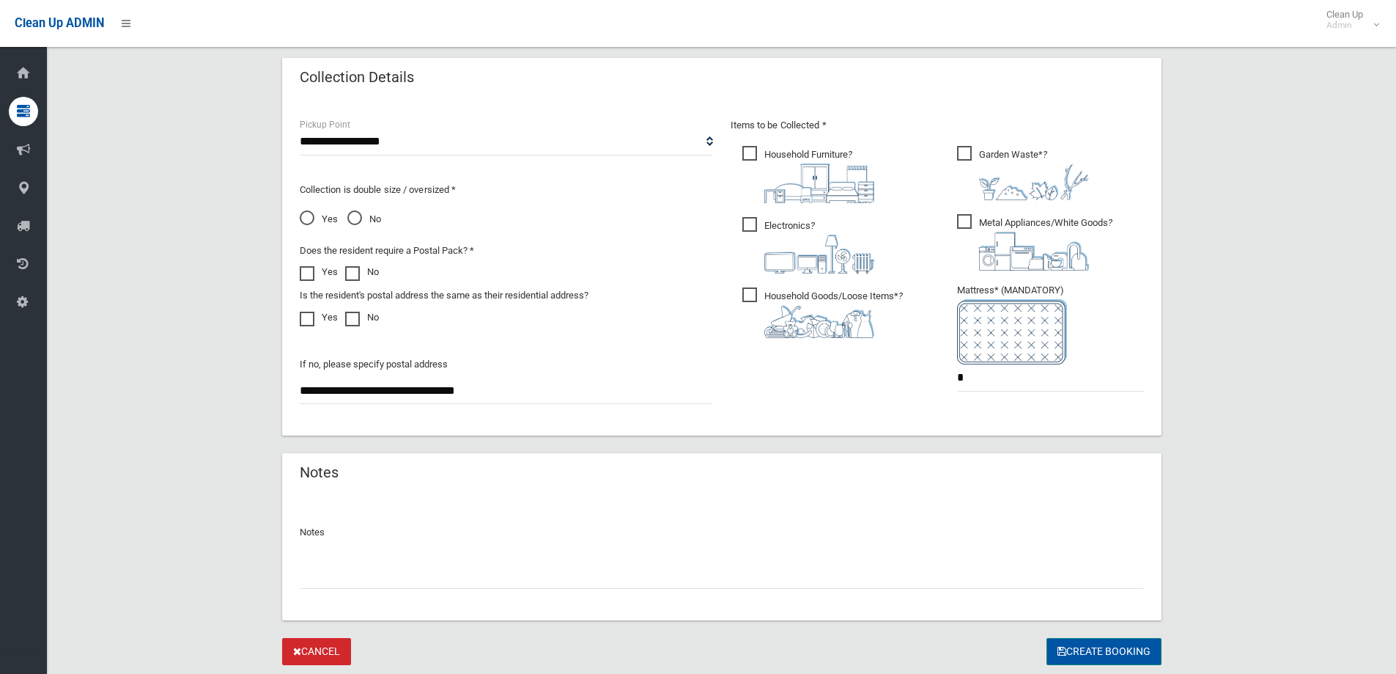
type input "**********"
click at [1096, 651] on button "Create Booking" at bounding box center [1104, 651] width 115 height 27
